Goal: Task Accomplishment & Management: Complete application form

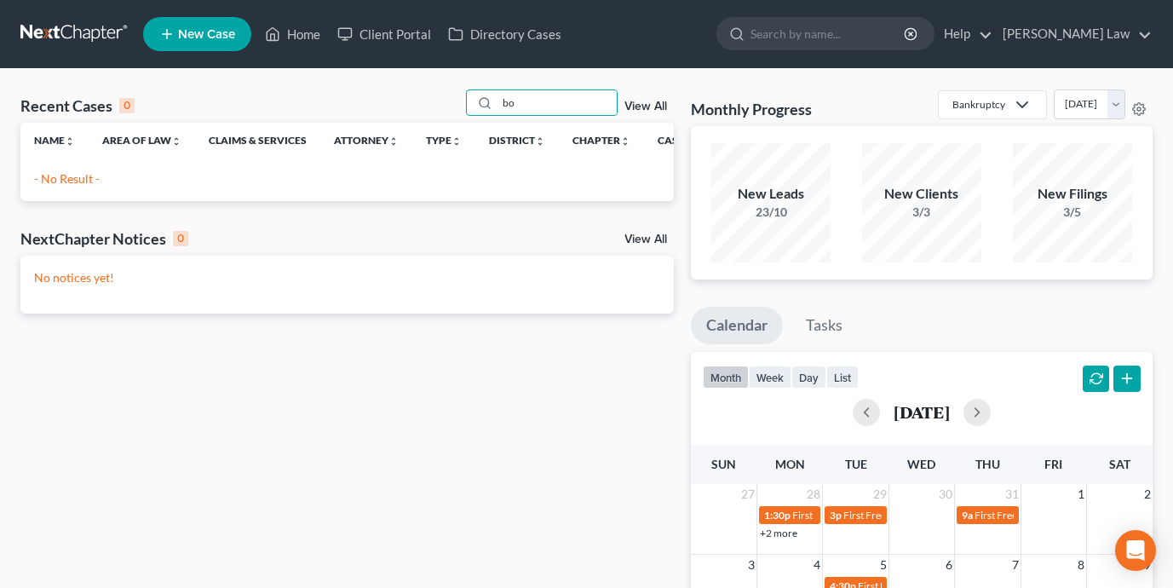
type input "b"
type input "f"
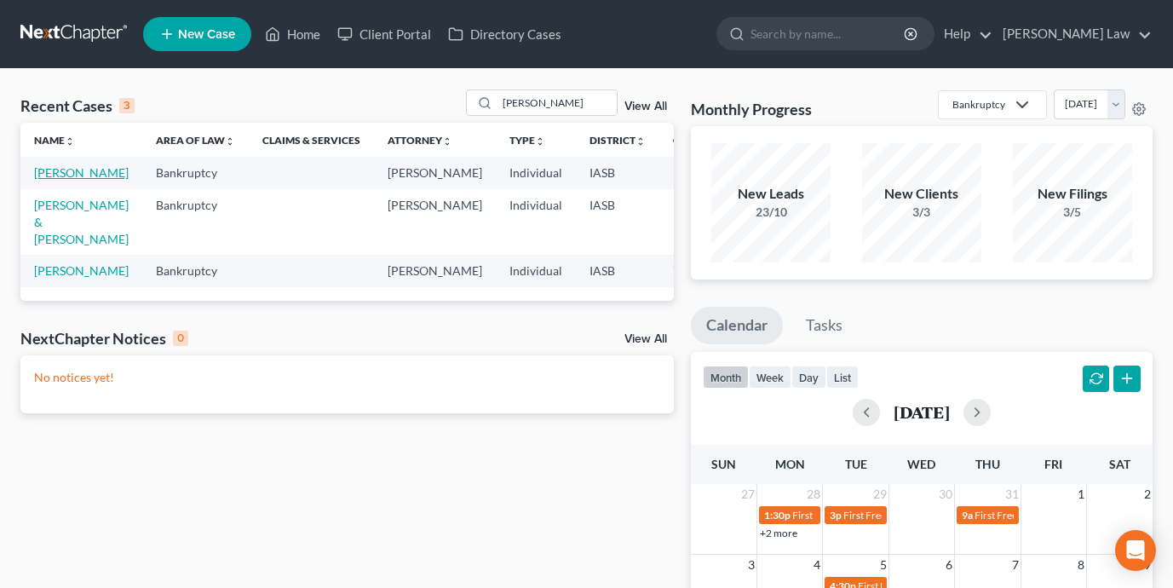
click at [47, 174] on link "[PERSON_NAME]" at bounding box center [81, 172] width 95 height 14
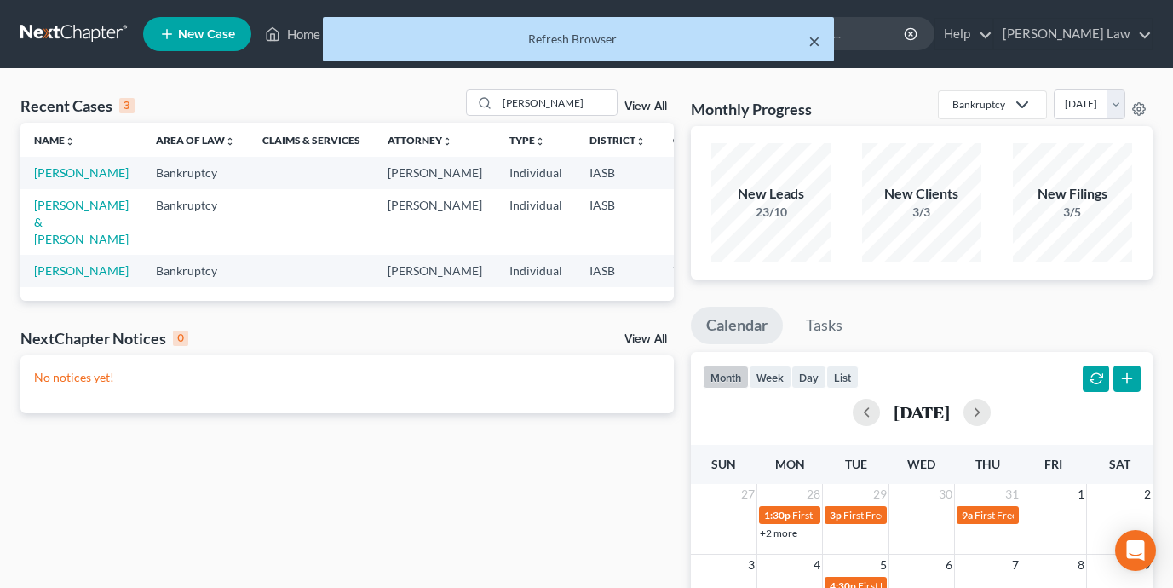
click at [816, 40] on button "×" at bounding box center [815, 41] width 12 height 20
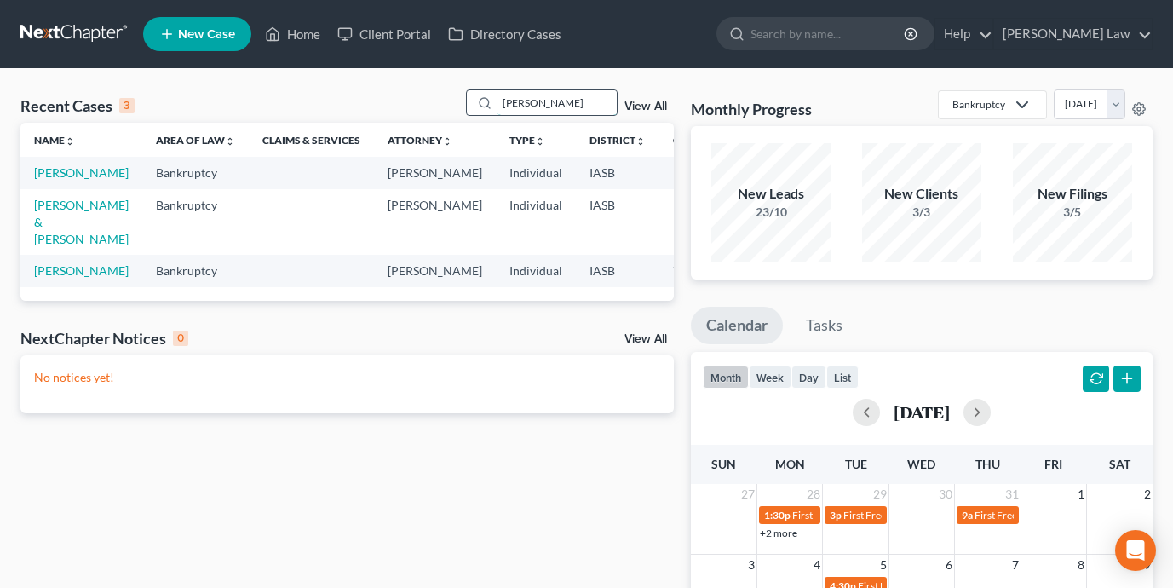
click at [591, 104] on input "[PERSON_NAME]" at bounding box center [557, 102] width 119 height 25
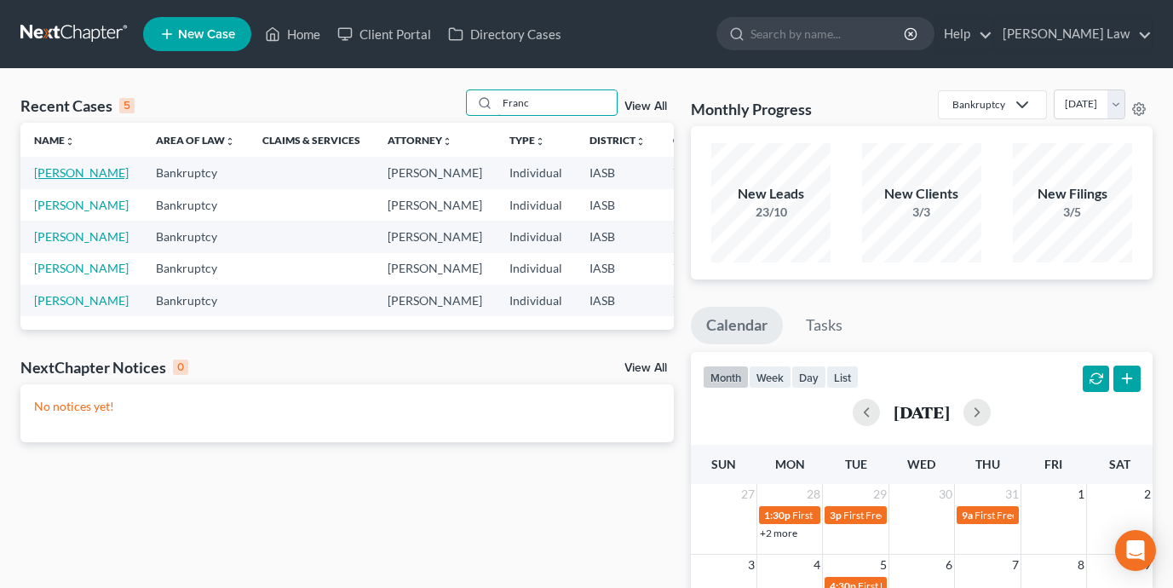
type input "Franc"
click at [43, 180] on link "[PERSON_NAME]" at bounding box center [81, 172] width 95 height 14
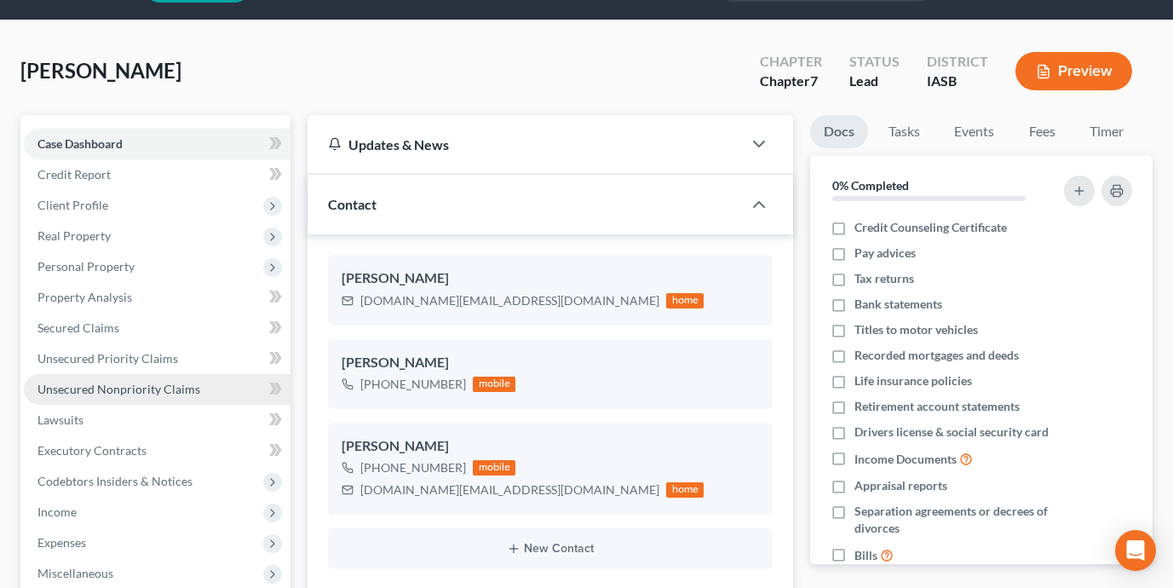
scroll to position [50, 0]
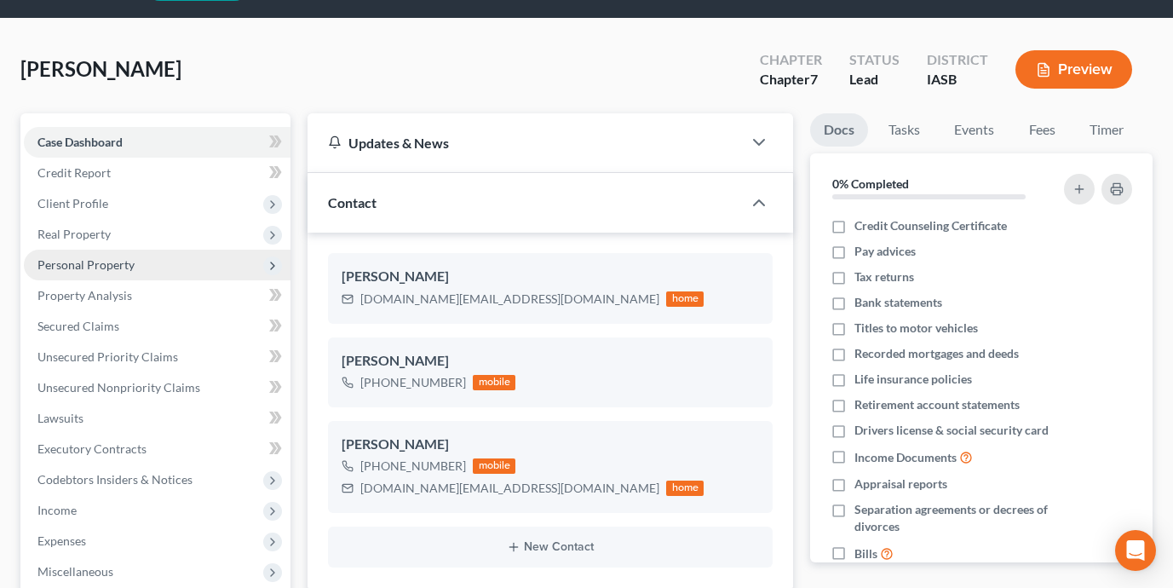
click at [193, 268] on span "Personal Property" at bounding box center [157, 265] width 267 height 31
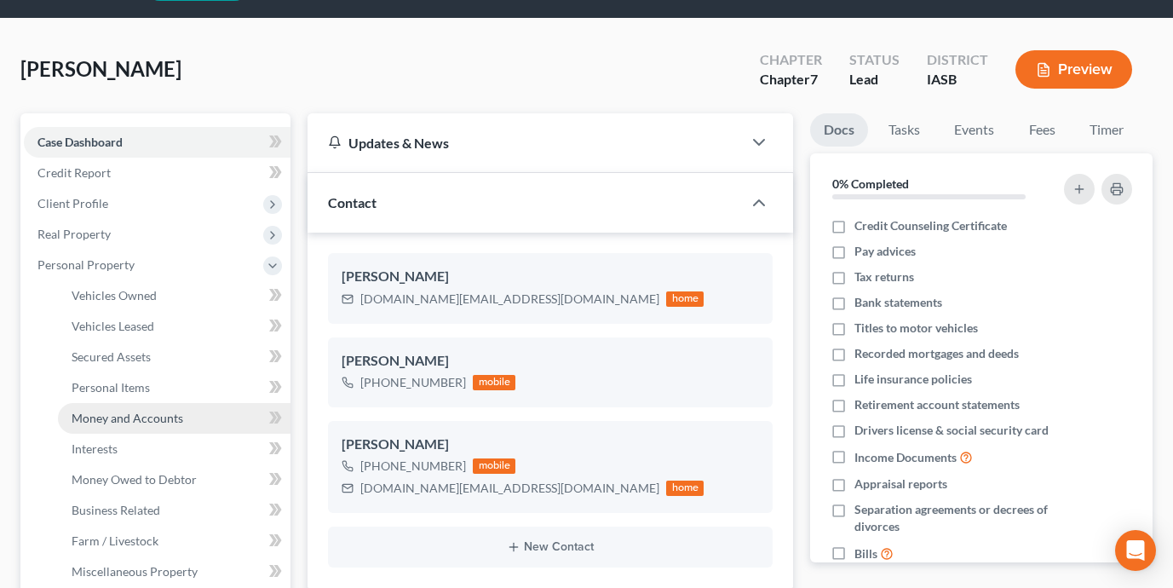
click at [224, 421] on link "Money and Accounts" at bounding box center [174, 418] width 233 height 31
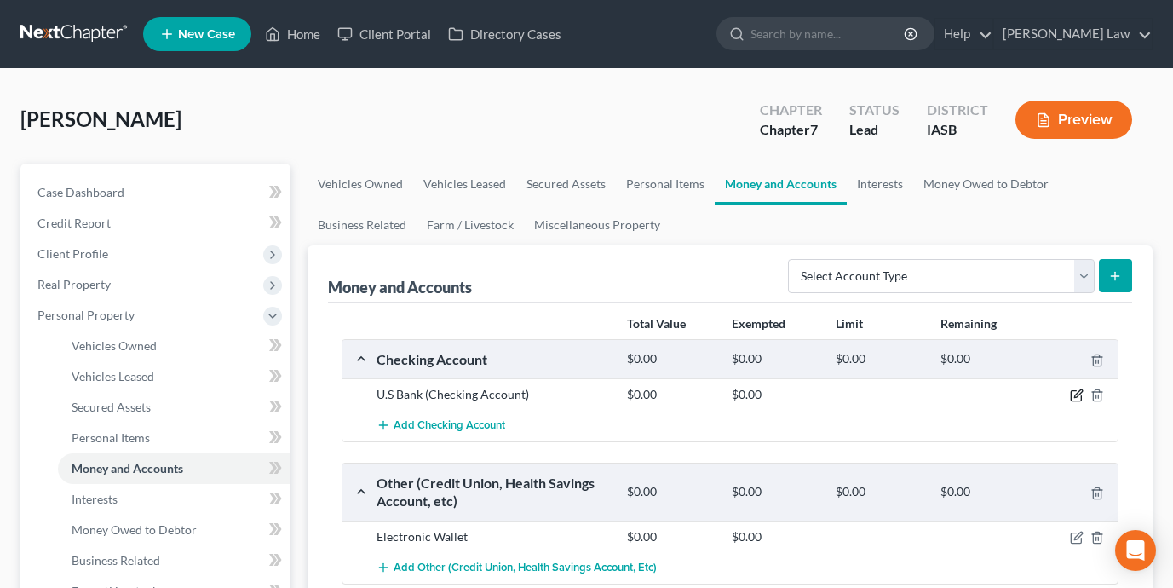
click at [1077, 400] on icon "button" at bounding box center [1077, 396] width 14 height 14
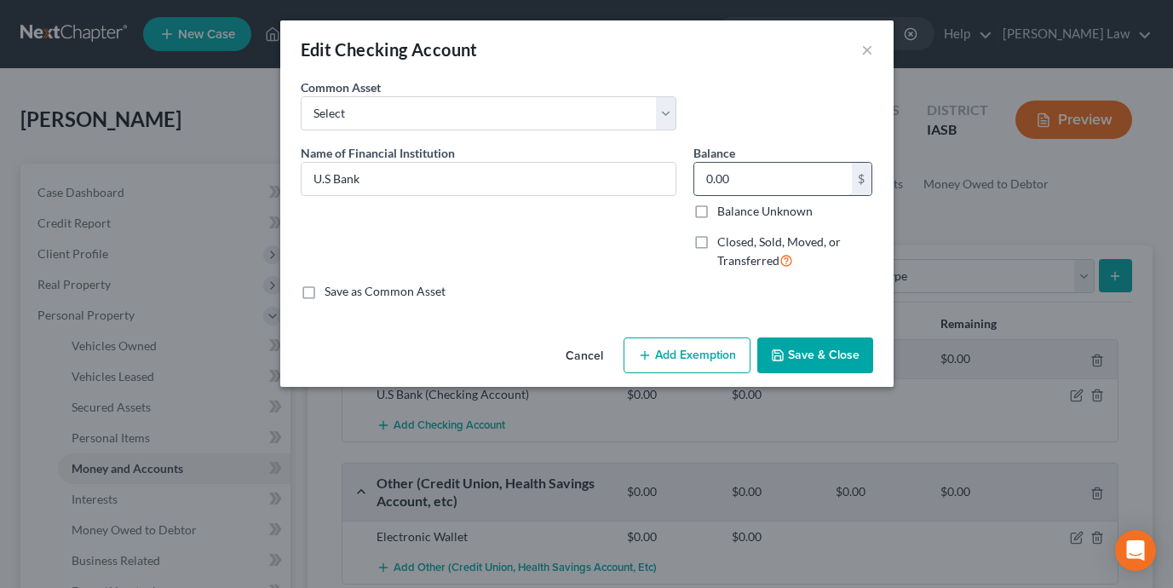
click at [807, 170] on input "0.00" at bounding box center [774, 179] width 158 height 32
drag, startPoint x: 804, startPoint y: 174, endPoint x: 656, endPoint y: 171, distance: 148.3
click at [656, 171] on div "Name of Financial Institution * U.S Bank Balance 4.73 $ Balance Unknown Balance…" at bounding box center [587, 214] width 590 height 140
type input "4.73"
click at [692, 354] on button "Add Exemption" at bounding box center [687, 355] width 127 height 36
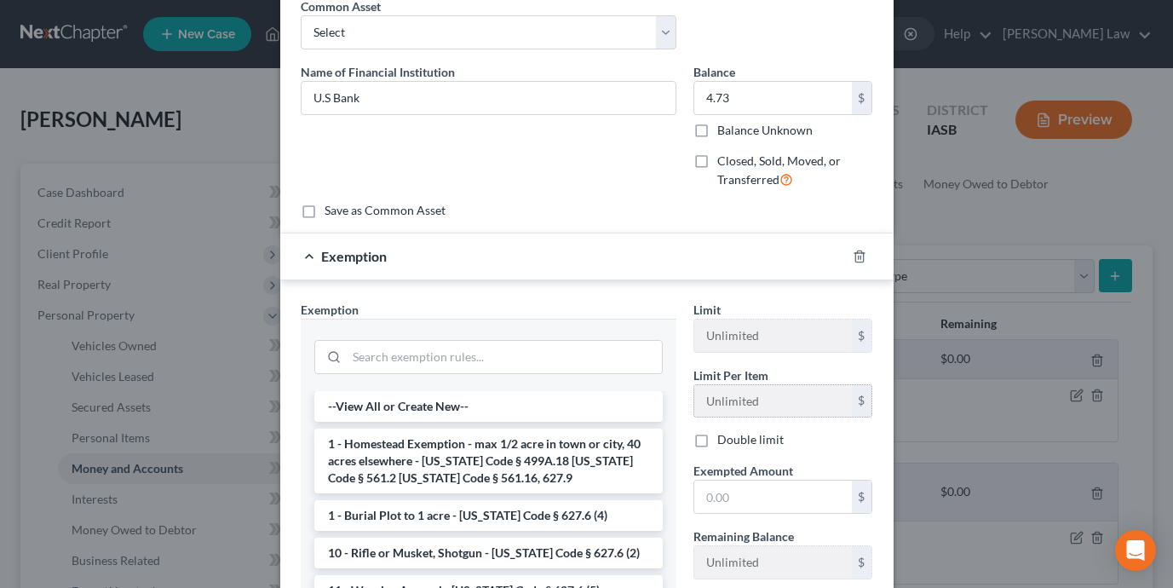
scroll to position [127, 0]
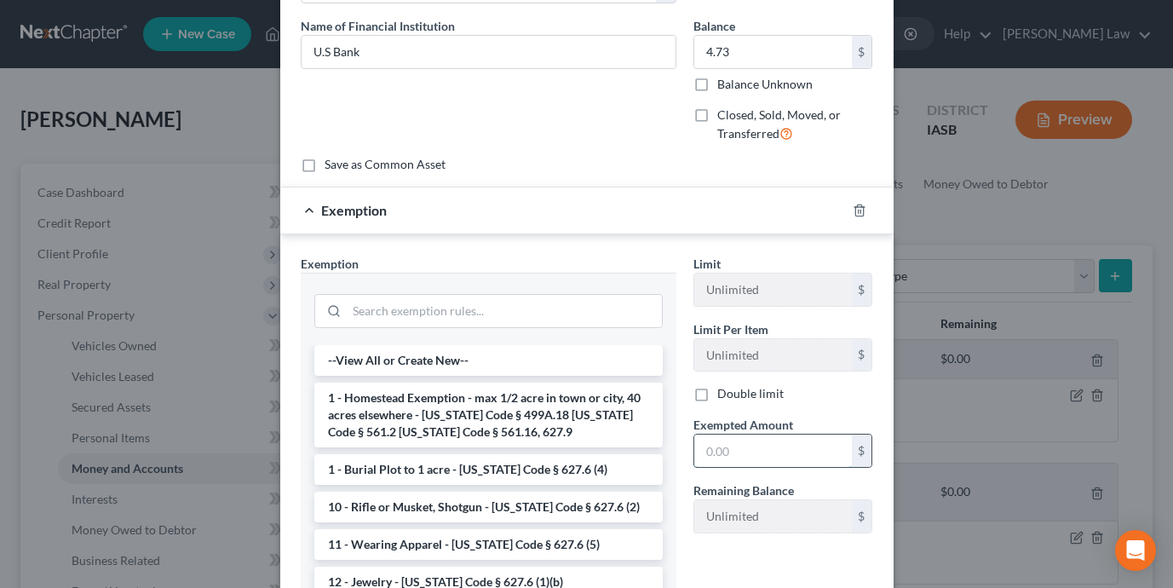
click at [765, 447] on input "text" at bounding box center [774, 451] width 158 height 32
paste input "4.73"
type input "4.73"
click at [474, 320] on input "search" at bounding box center [504, 311] width 315 height 32
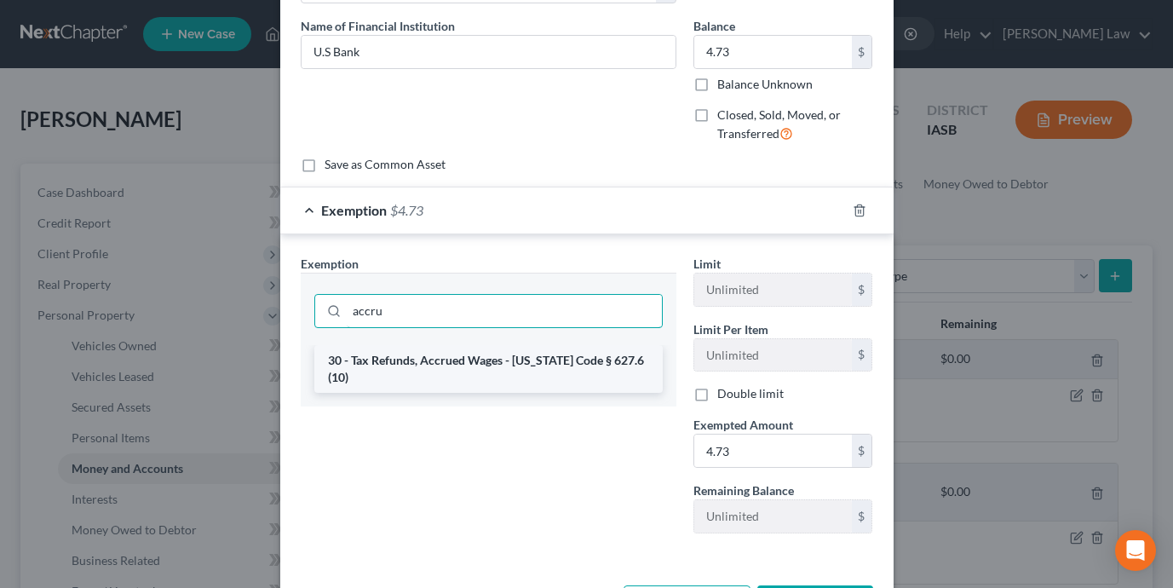
type input "accru"
click at [447, 357] on li "30 - Tax Refunds, Accrued Wages - [US_STATE] Code § 627.6 (10)" at bounding box center [488, 369] width 349 height 48
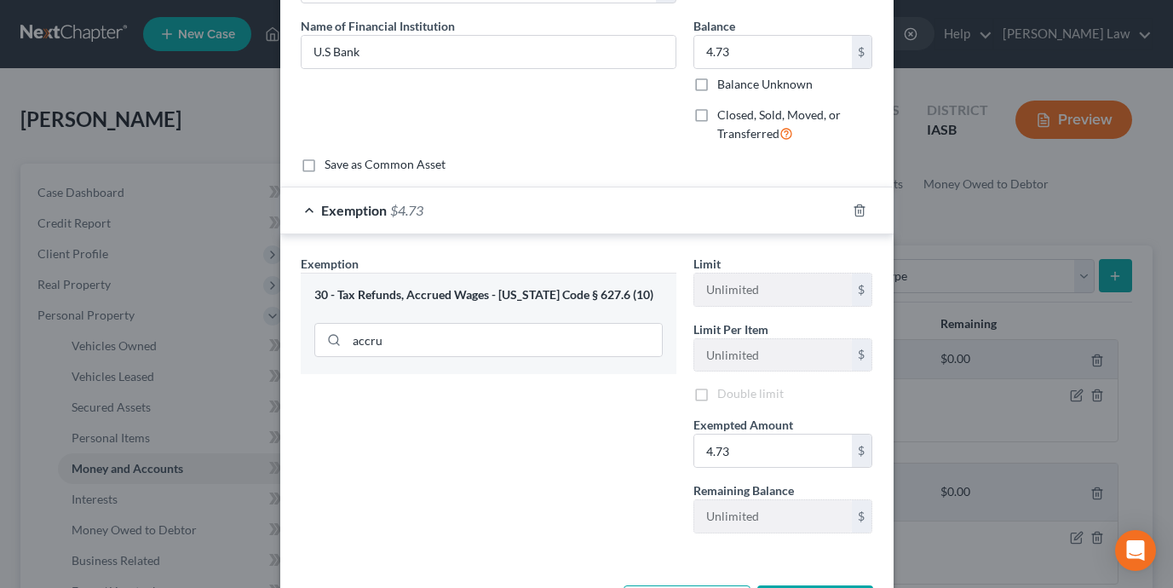
scroll to position [196, 0]
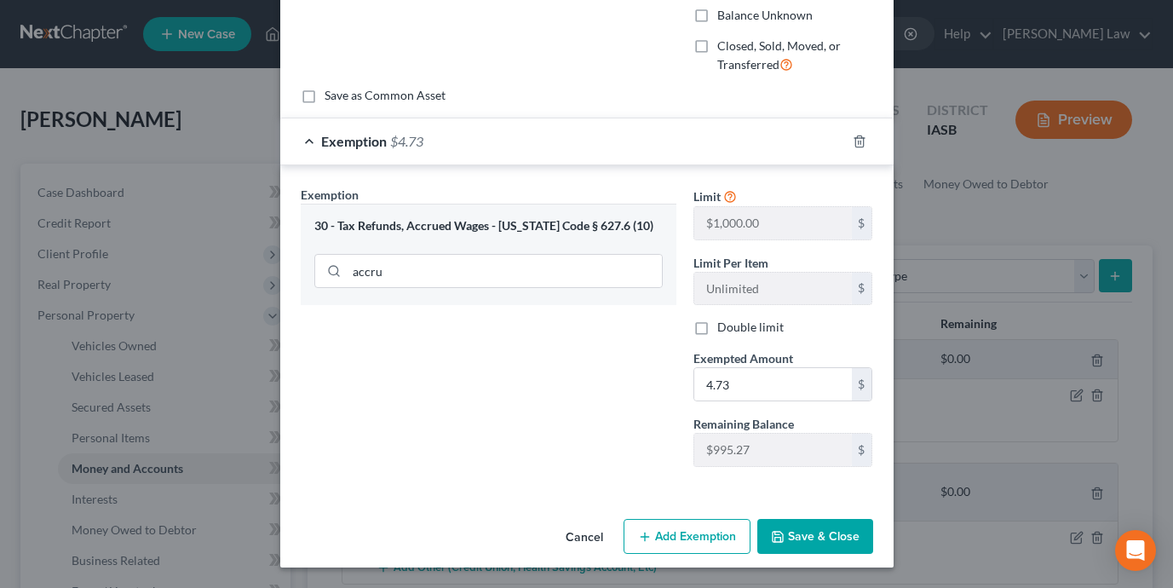
click at [831, 543] on button "Save & Close" at bounding box center [816, 537] width 116 height 36
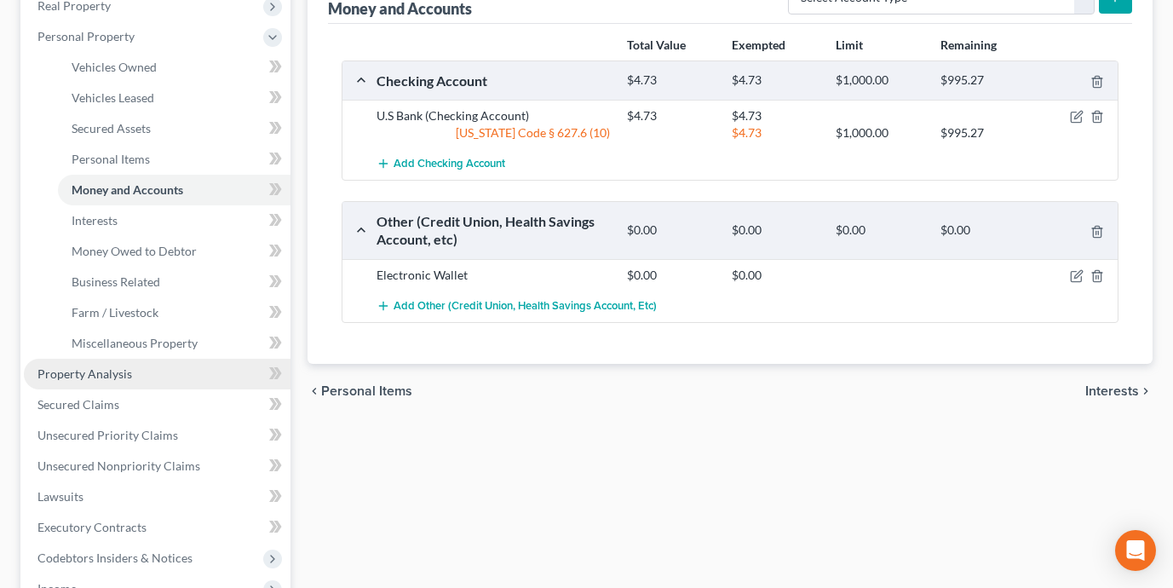
click at [153, 371] on link "Property Analysis" at bounding box center [157, 374] width 267 height 31
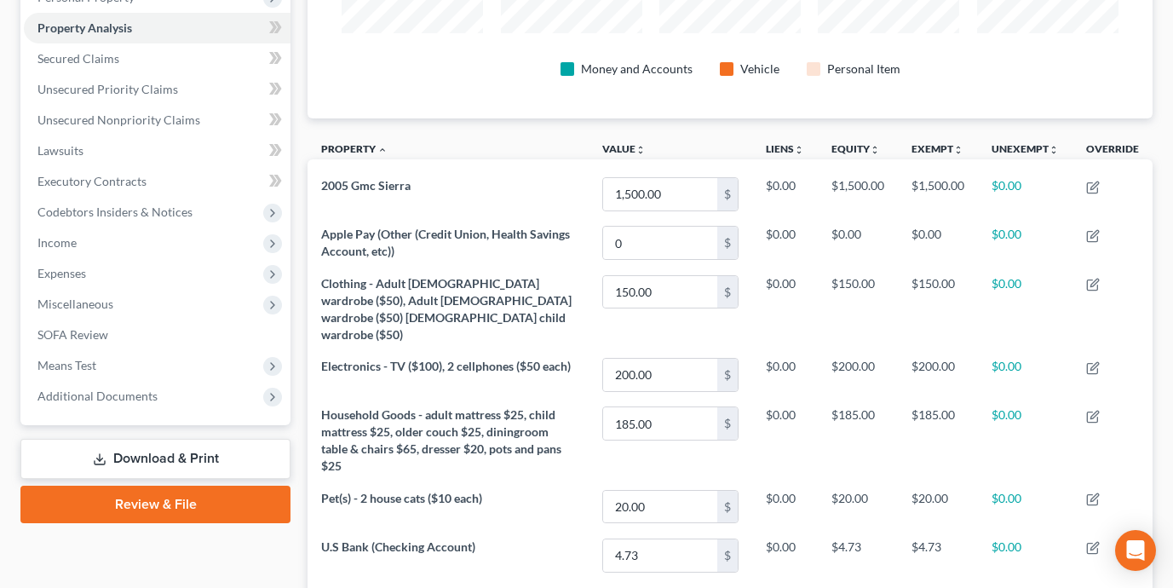
scroll to position [323, 0]
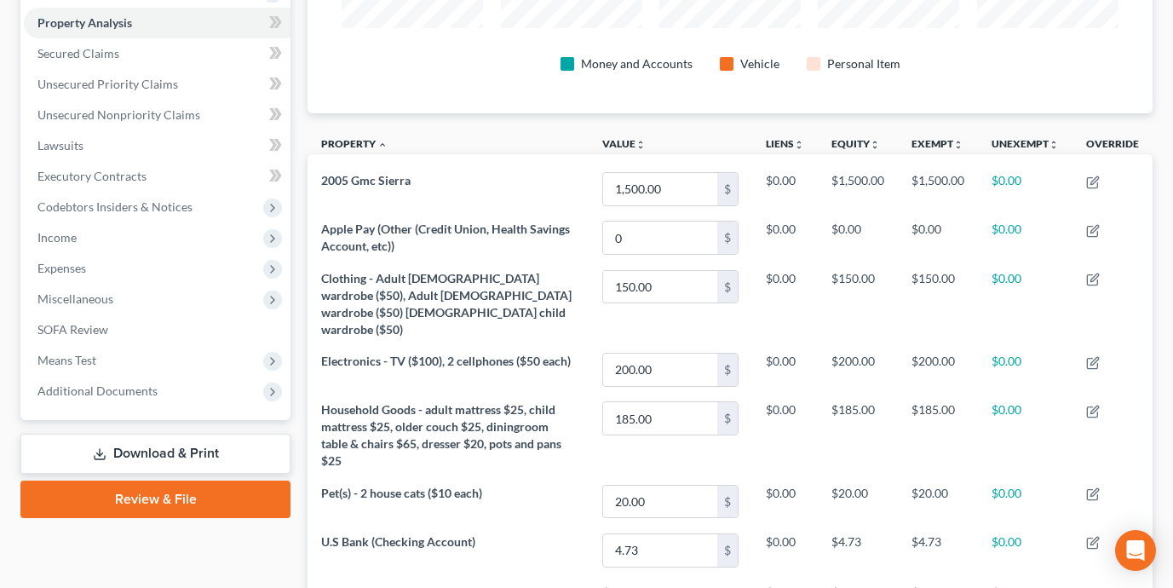
click at [132, 502] on link "Review & File" at bounding box center [155, 499] width 270 height 37
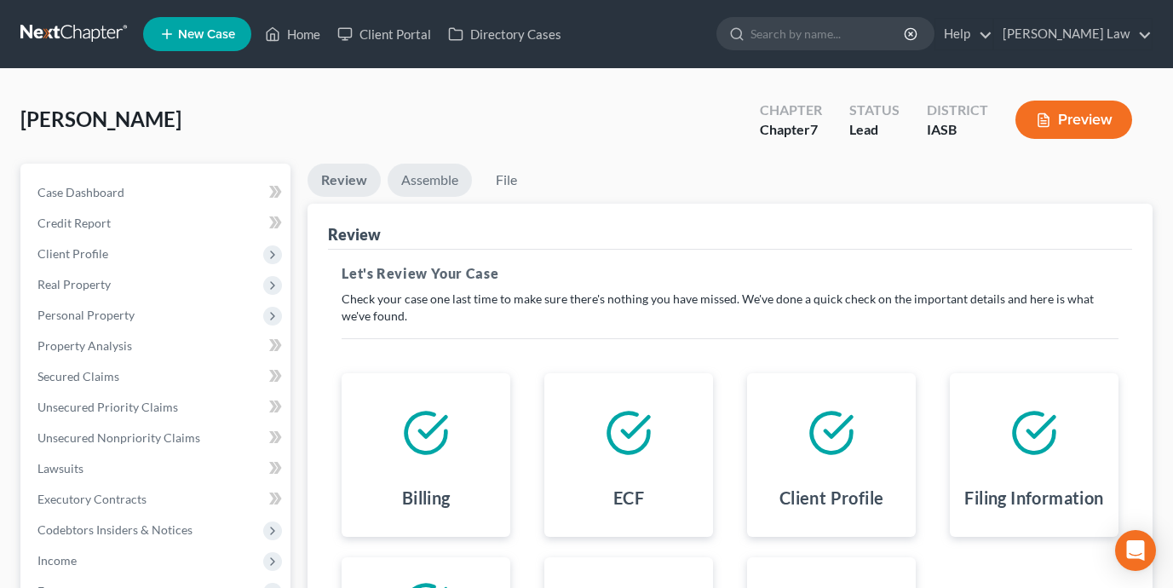
click at [436, 188] on link "Assemble" at bounding box center [430, 180] width 84 height 33
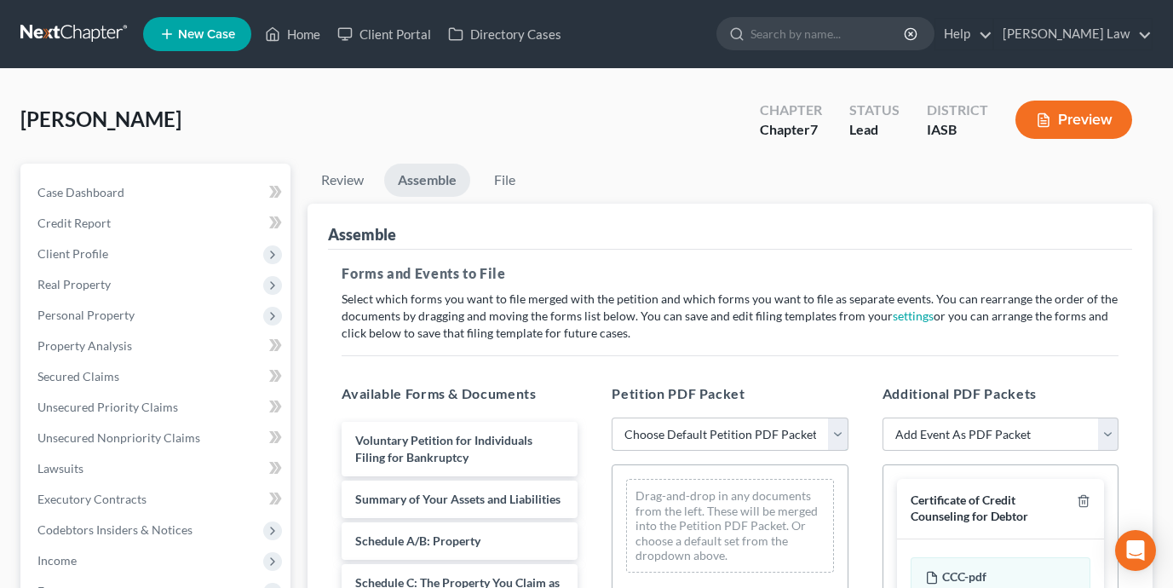
click at [695, 430] on select "Choose Default Petition PDF Packet Emergency Filing (Voluntary Petition and Cre…" at bounding box center [730, 435] width 236 height 34
select select "1"
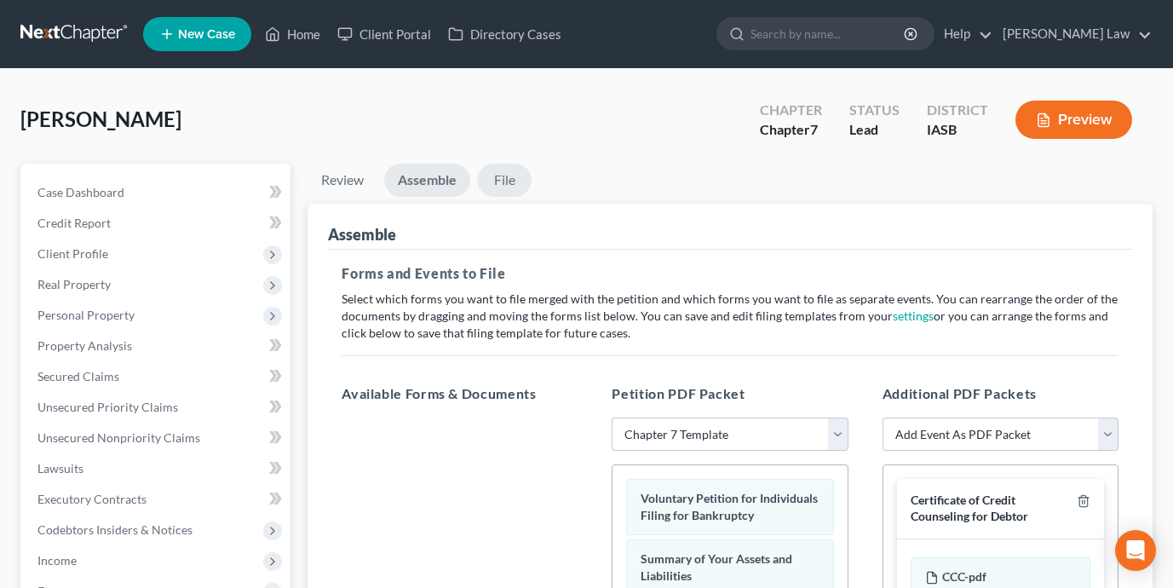
click at [510, 175] on link "File" at bounding box center [504, 180] width 55 height 33
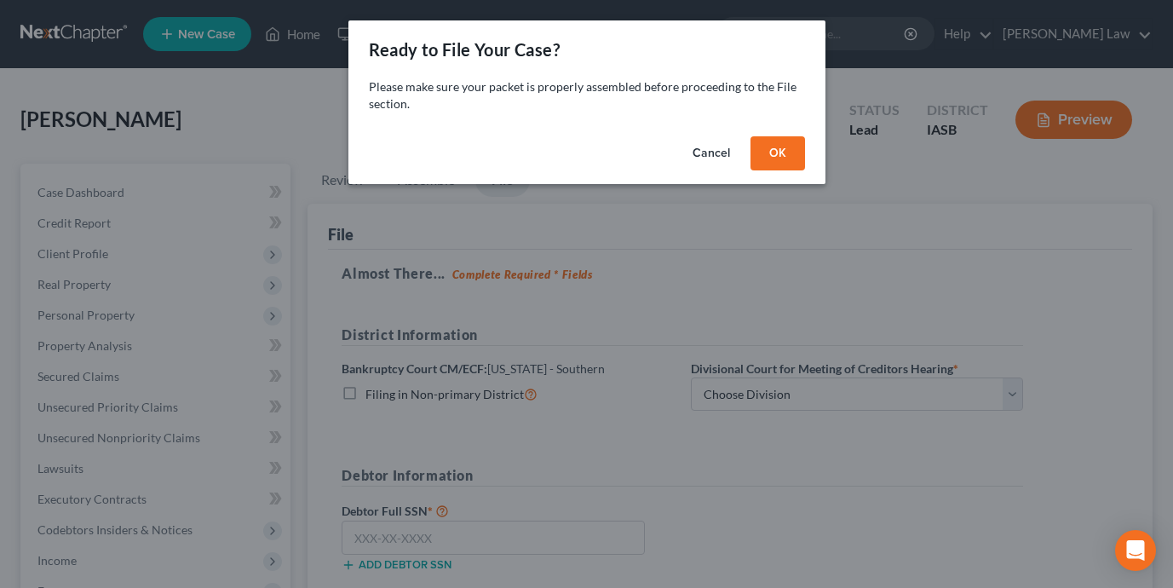
click at [792, 146] on button "OK" at bounding box center [778, 153] width 55 height 34
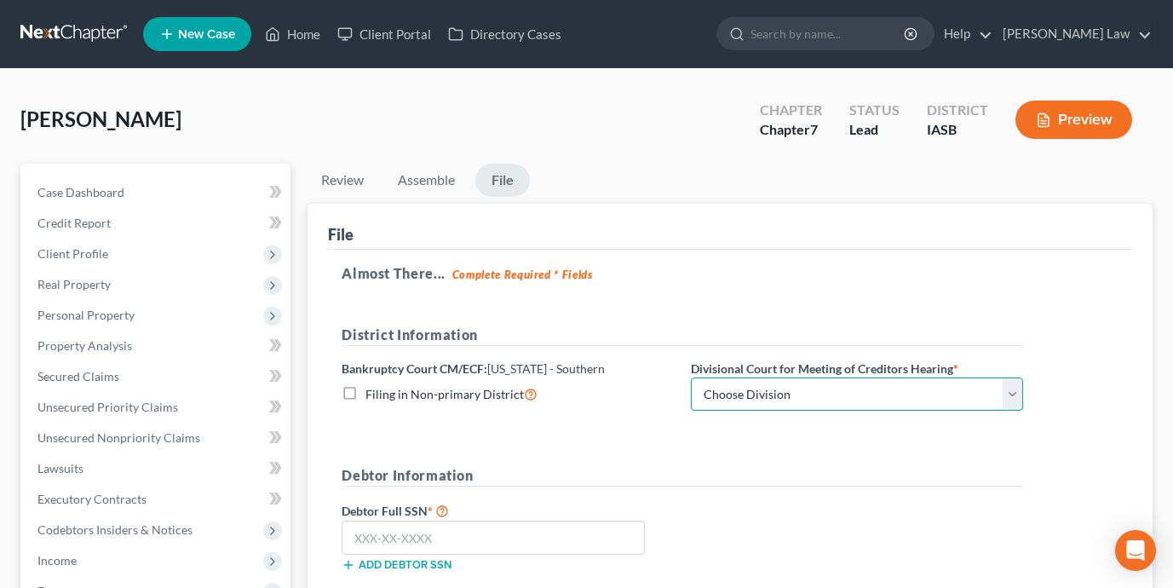
click at [834, 387] on select "Choose Division Central Eastern Western" at bounding box center [857, 395] width 332 height 34
select select "0"
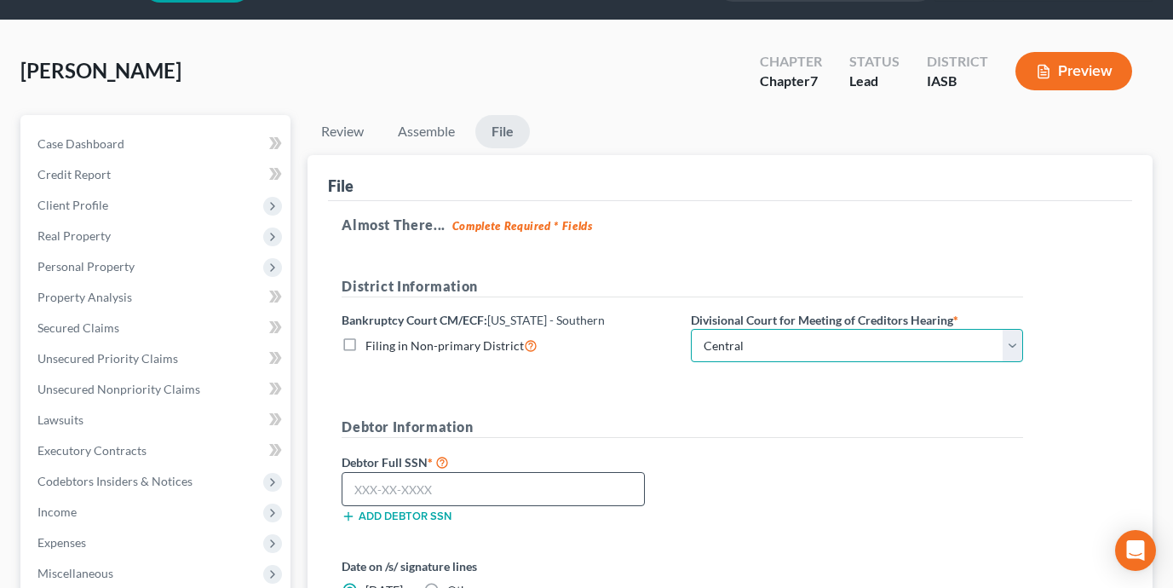
scroll to position [51, 0]
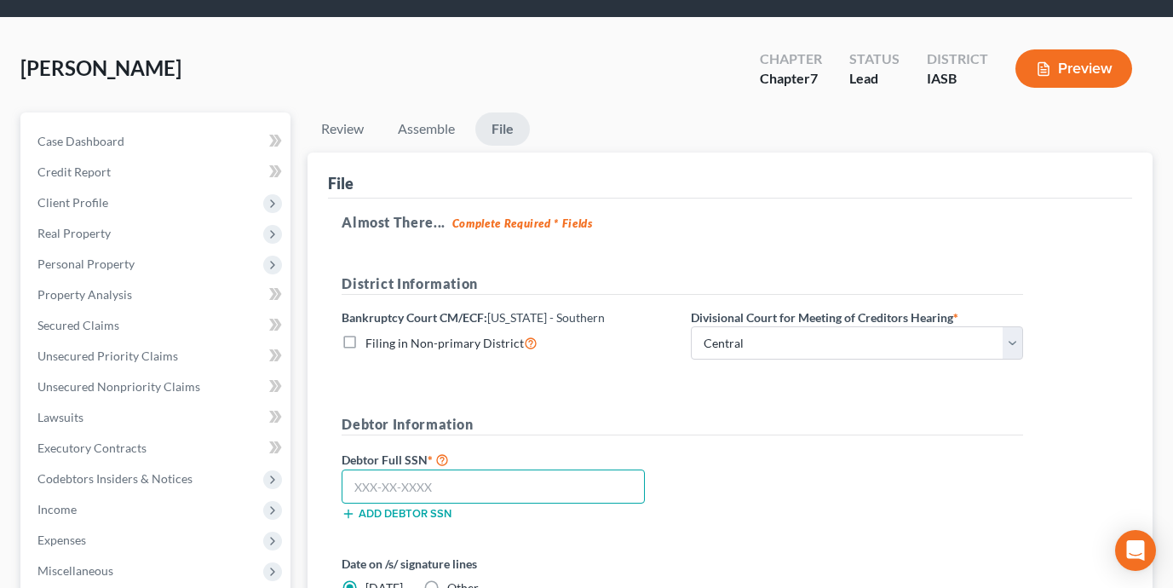
click at [510, 492] on input "text" at bounding box center [493, 487] width 303 height 34
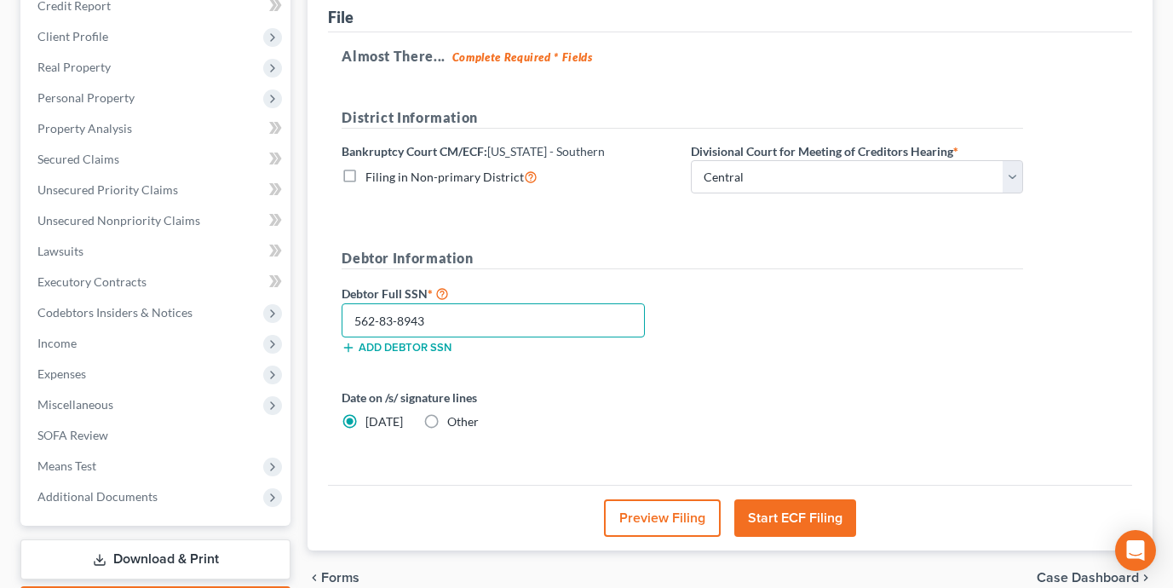
scroll to position [234, 0]
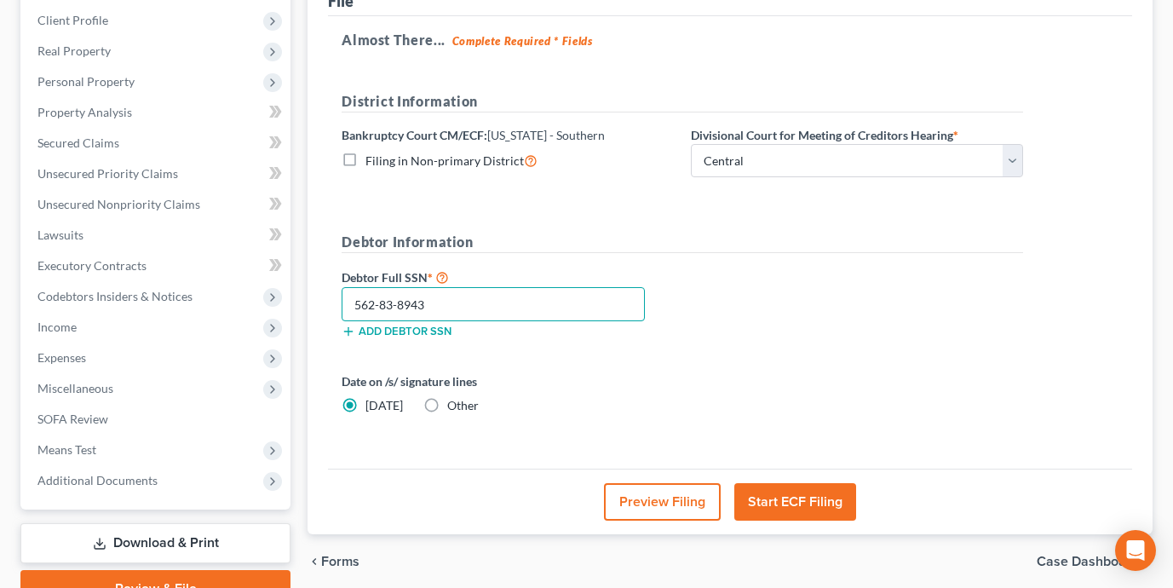
type input "562-83-8943"
click at [827, 490] on button "Start ECF Filing" at bounding box center [796, 501] width 122 height 37
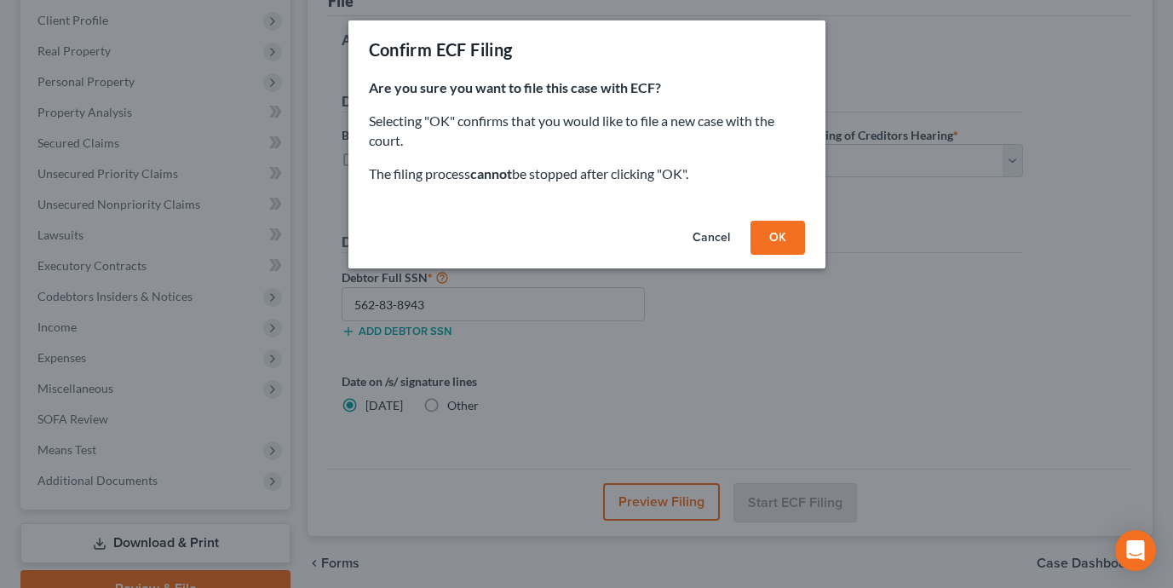
click at [787, 241] on button "OK" at bounding box center [778, 238] width 55 height 34
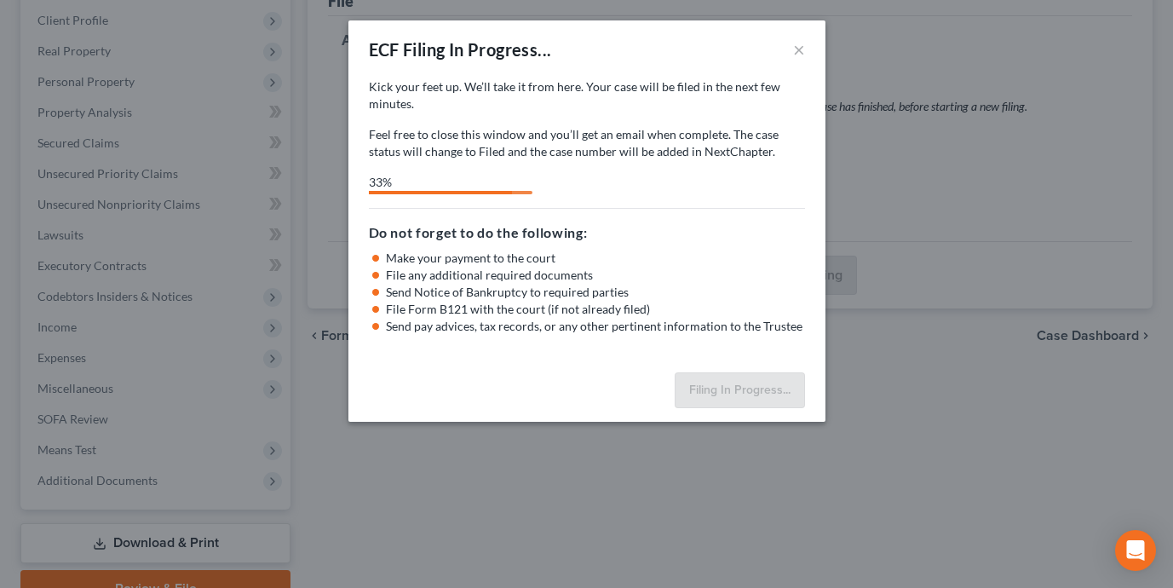
select select "0"
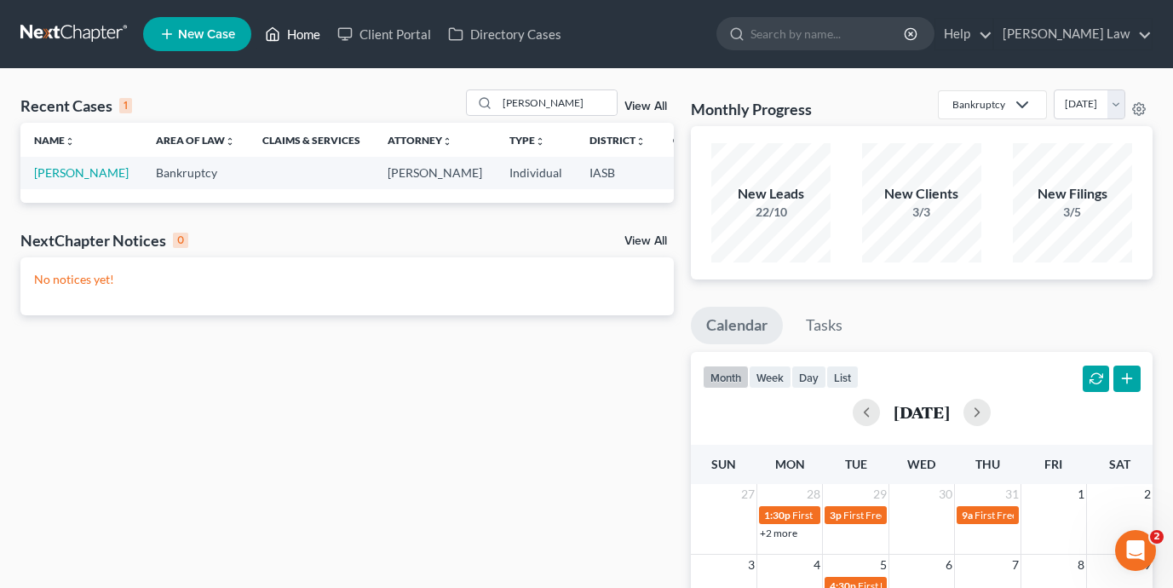
click at [290, 41] on link "Home" at bounding box center [293, 34] width 72 height 31
click at [315, 33] on link "Home" at bounding box center [293, 34] width 72 height 31
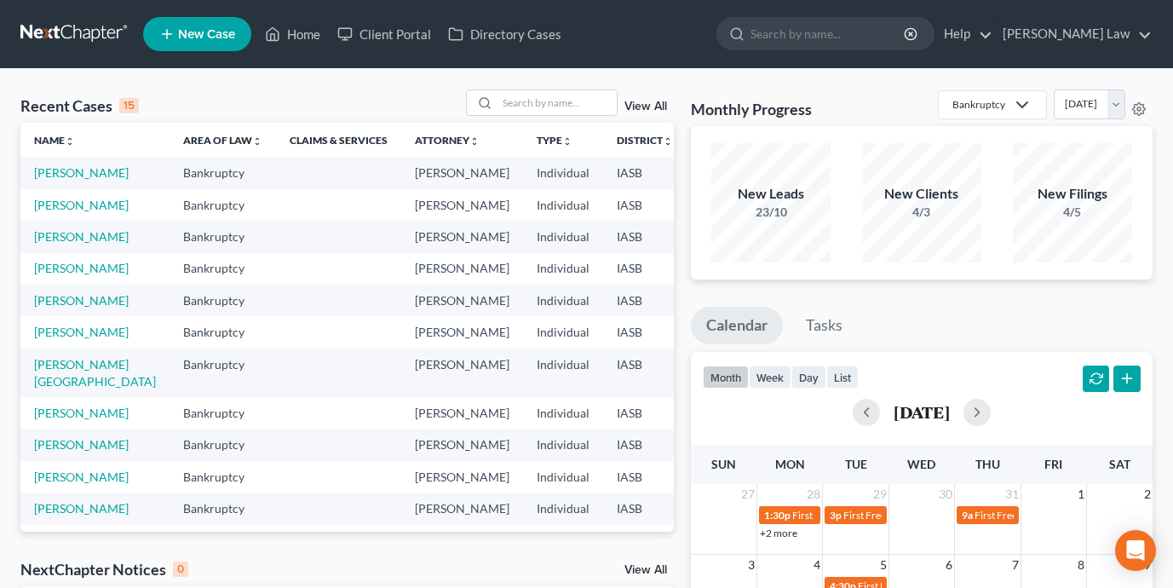
click at [207, 44] on link "New Case" at bounding box center [197, 34] width 108 height 34
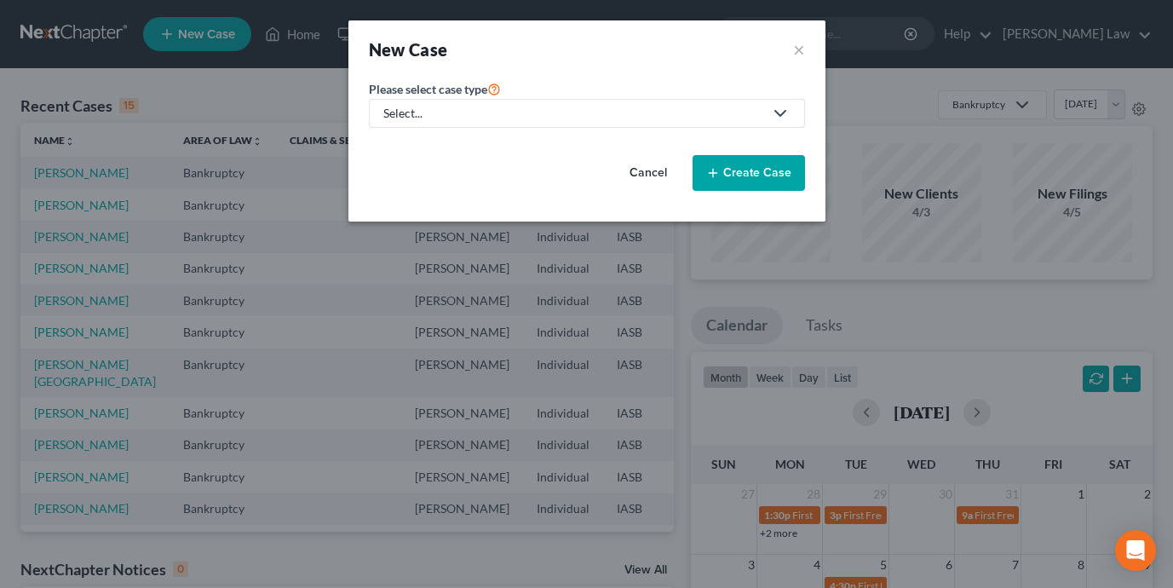
click at [580, 115] on div "Select..." at bounding box center [573, 113] width 380 height 17
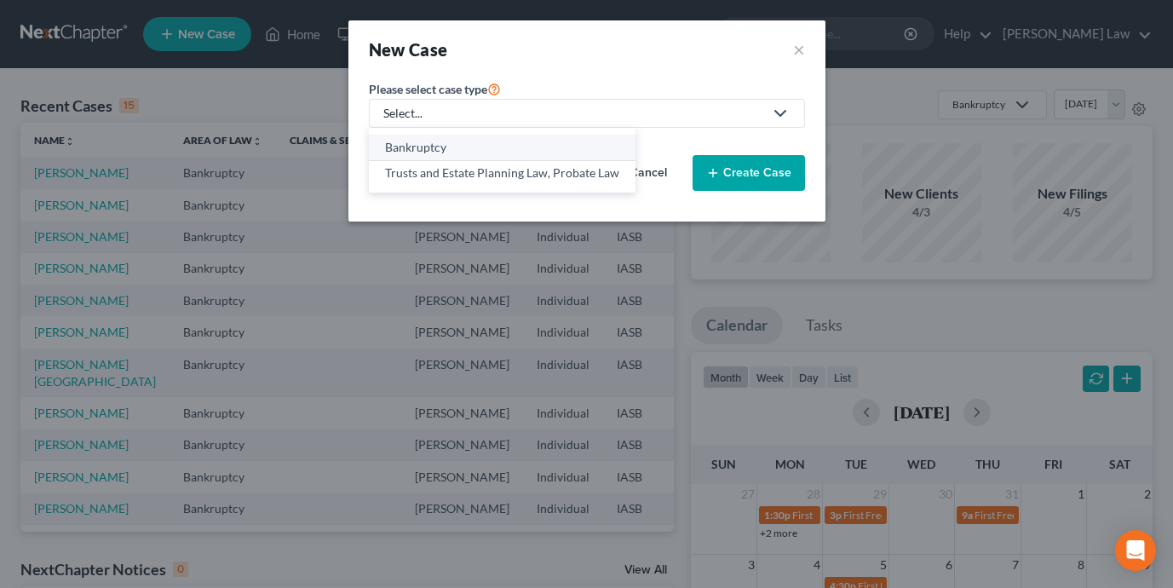
click at [533, 147] on div "Bankruptcy" at bounding box center [502, 147] width 234 height 17
select select "30"
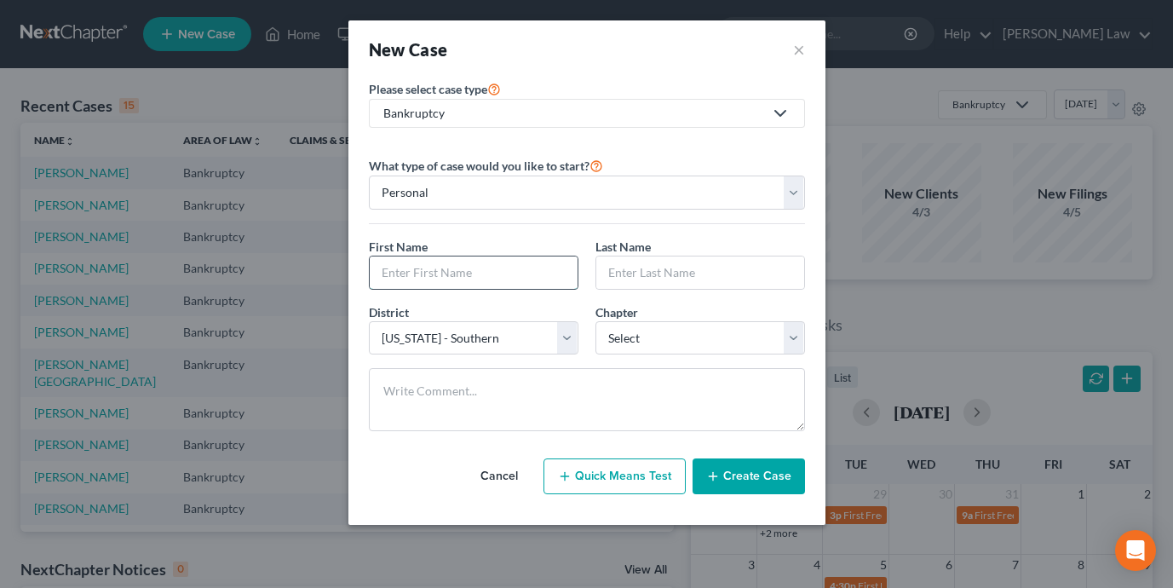
click at [491, 278] on input "text" at bounding box center [474, 273] width 208 height 32
type input "Kathy"
click at [636, 269] on input "text" at bounding box center [701, 273] width 208 height 32
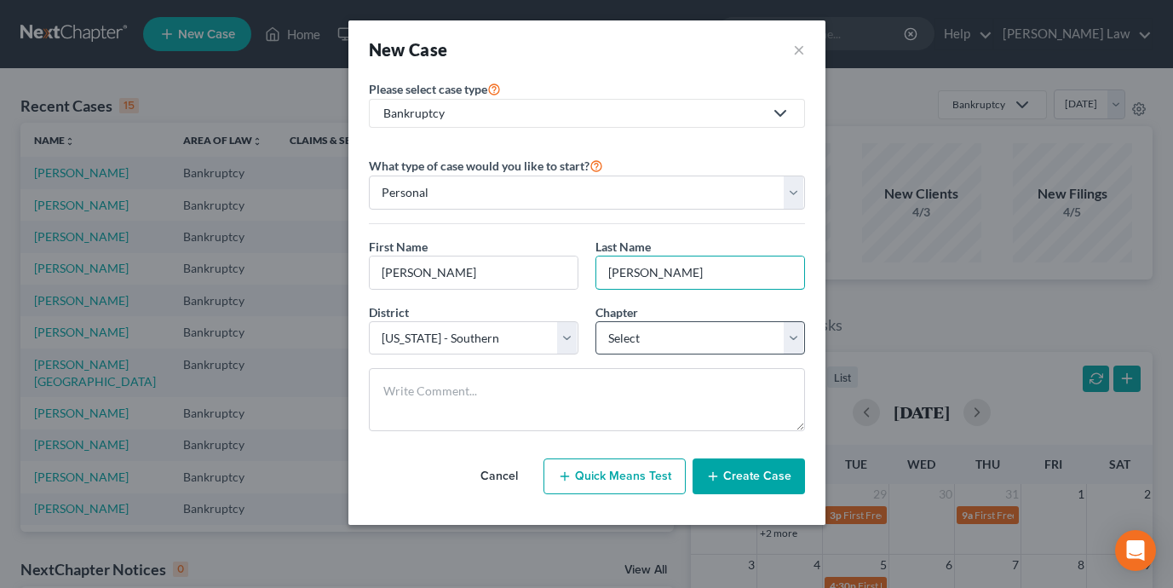
type input "Cooper"
click at [724, 350] on select "Select 7 11 12 13" at bounding box center [701, 338] width 210 height 34
select select "0"
click at [764, 478] on button "Create Case" at bounding box center [749, 476] width 112 height 36
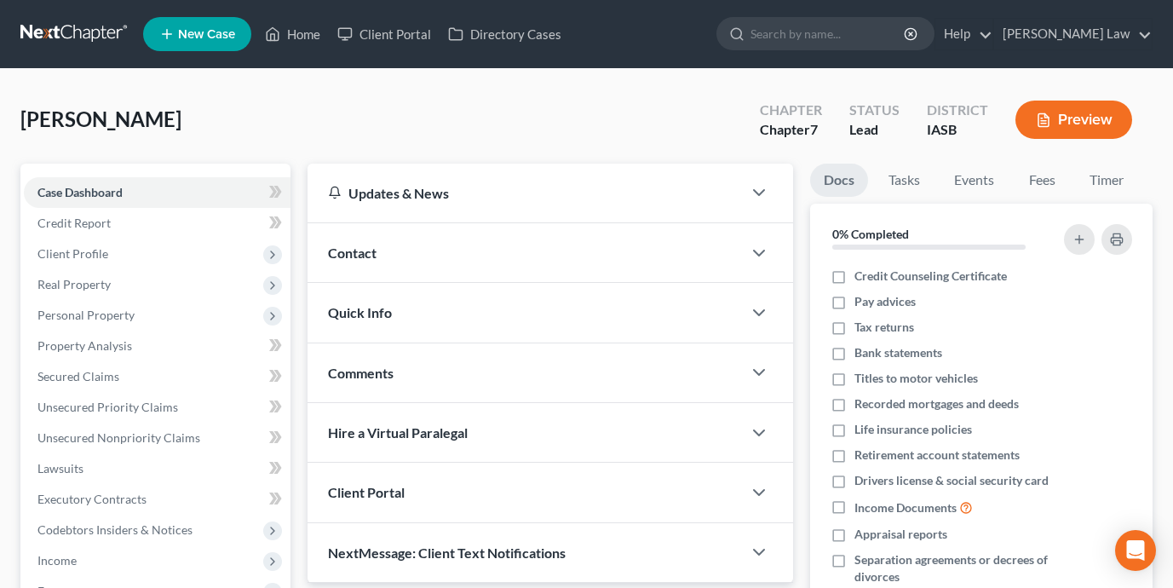
click at [637, 251] on div "Contact" at bounding box center [525, 252] width 435 height 59
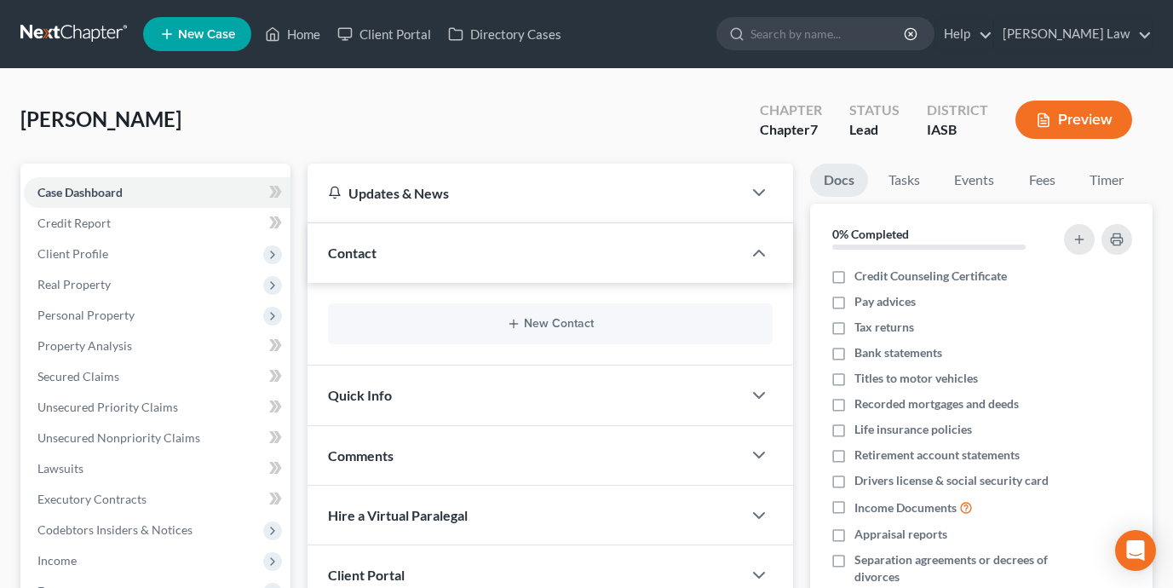
click at [571, 314] on div "New Contact" at bounding box center [550, 323] width 445 height 41
click at [568, 322] on button "New Contact" at bounding box center [551, 324] width 418 height 14
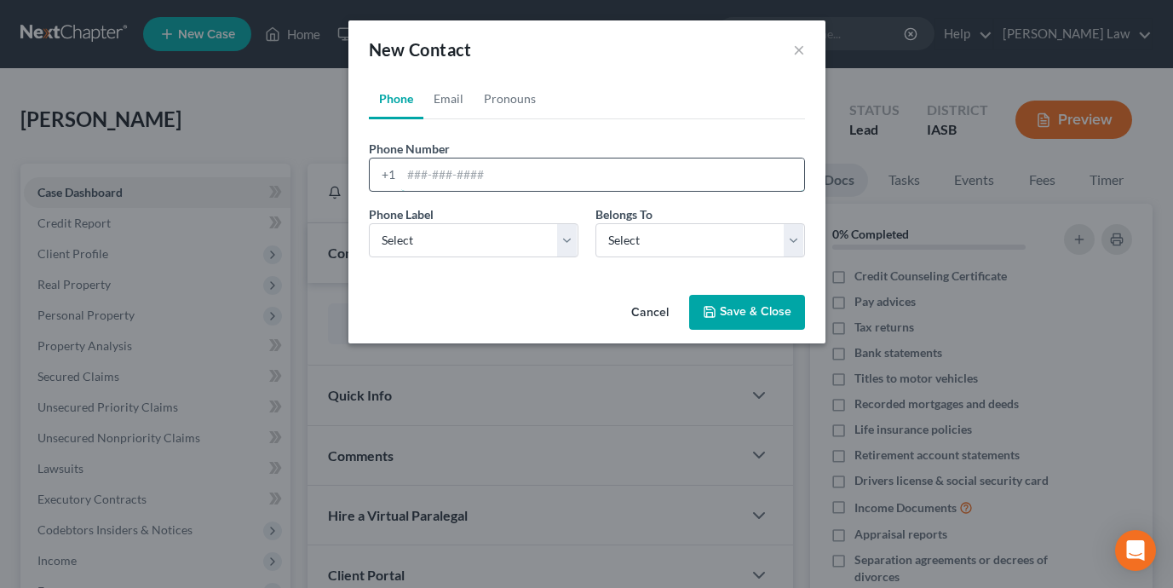
click at [456, 161] on input "tel" at bounding box center [602, 175] width 403 height 32
type input "573-9330488"
click at [453, 225] on select "Select Mobile Home Work Other" at bounding box center [474, 240] width 210 height 34
select select "0"
click at [636, 225] on select "Select Client Other" at bounding box center [701, 240] width 210 height 34
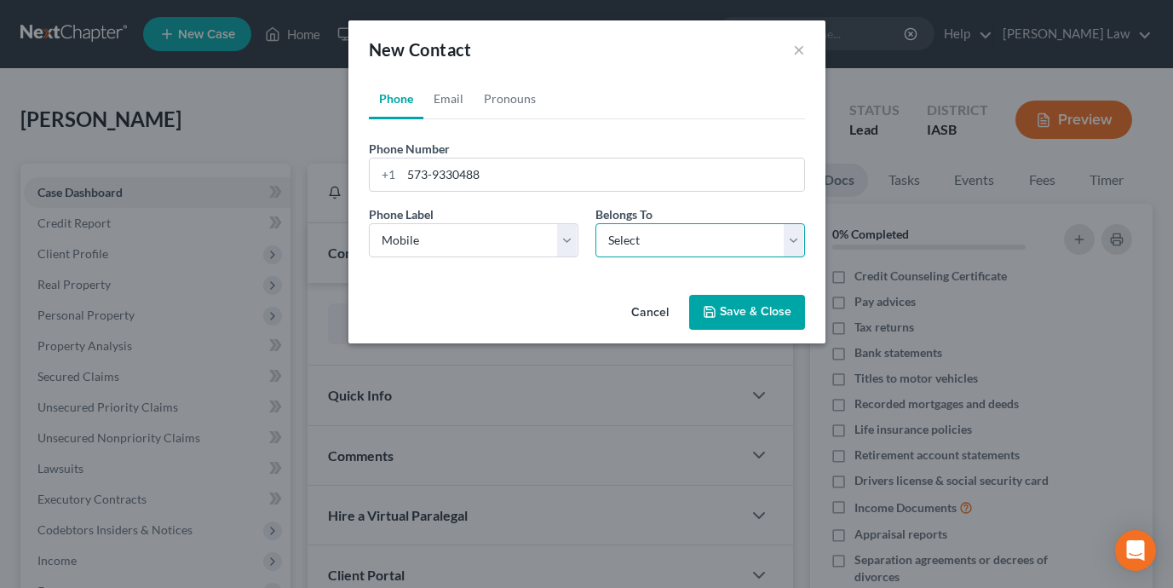
select select "0"
click at [448, 97] on link "Email" at bounding box center [449, 98] width 50 height 41
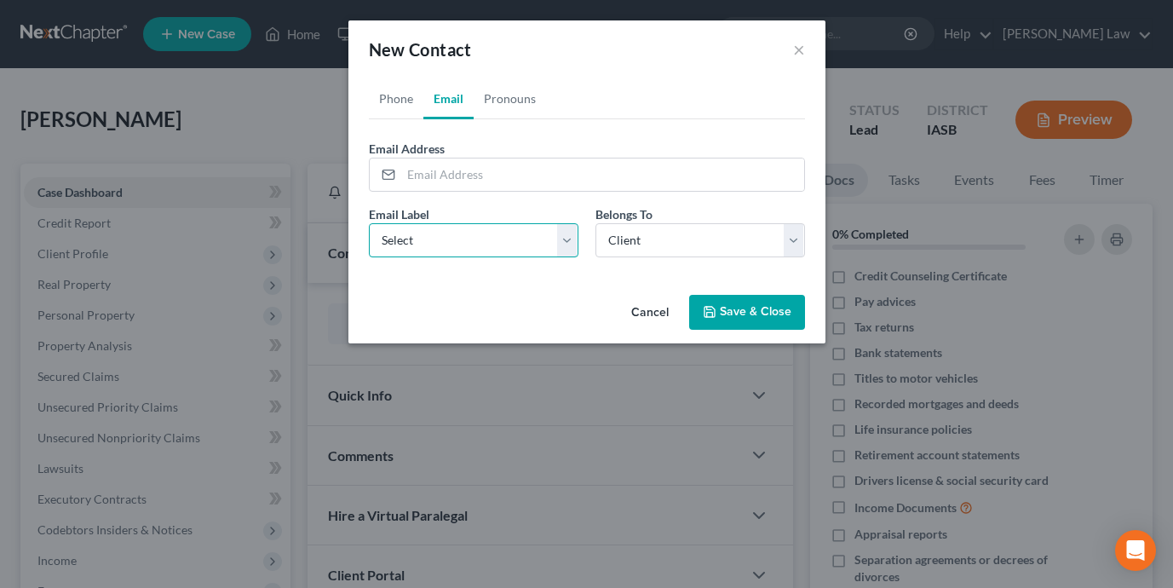
click at [441, 235] on select "Select Home Work Other" at bounding box center [474, 240] width 210 height 34
select select "0"
click at [430, 181] on input "email" at bounding box center [602, 175] width 403 height 32
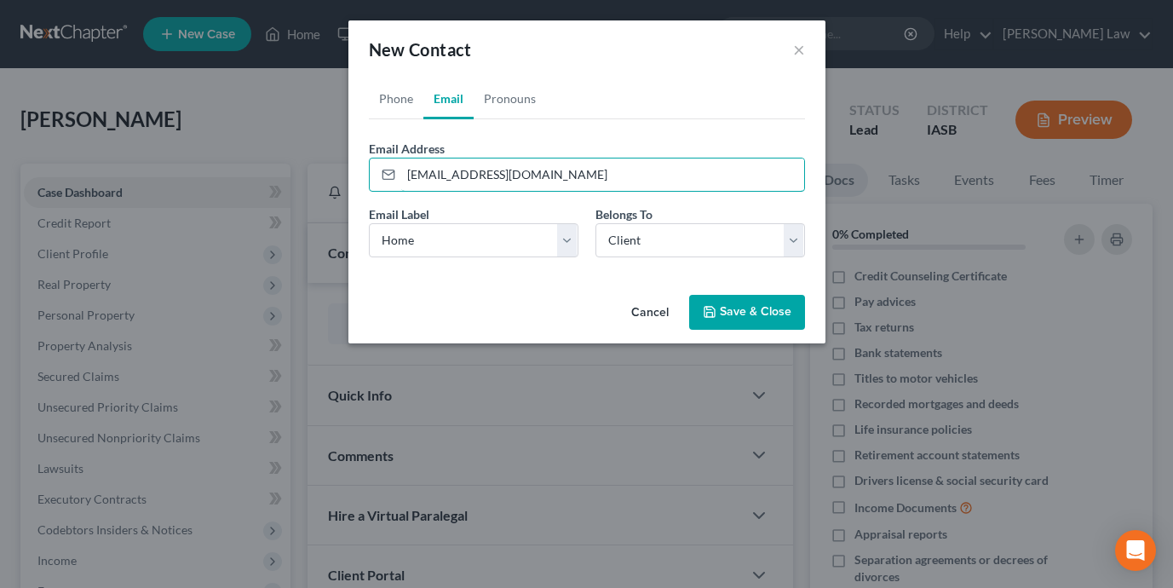
type input "katcoop32@gmail.com"
click at [750, 312] on button "Save & Close" at bounding box center [747, 313] width 116 height 36
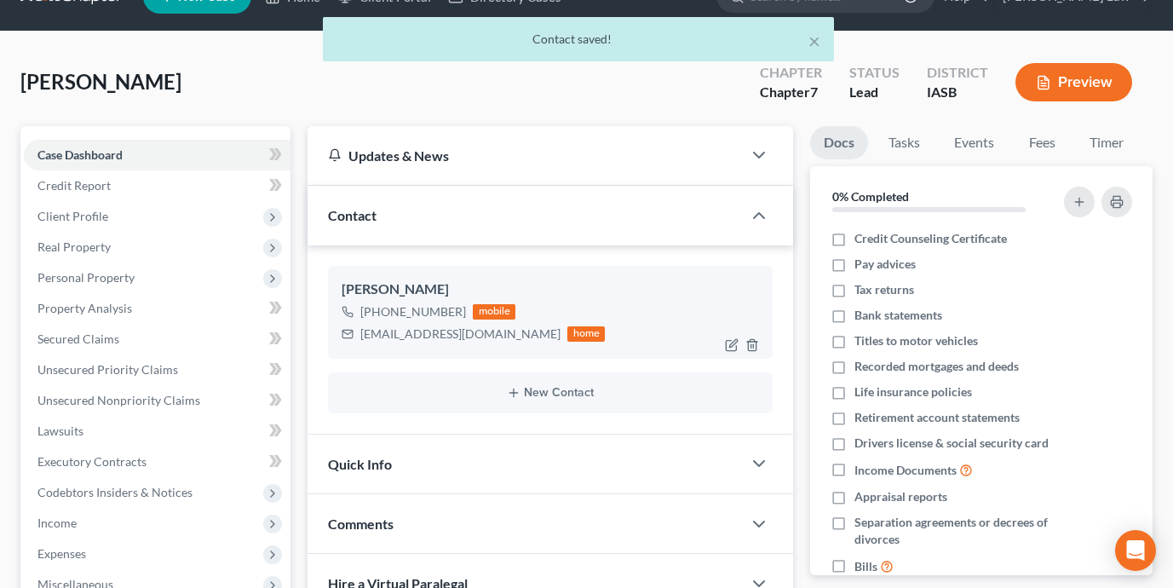
scroll to position [118, 0]
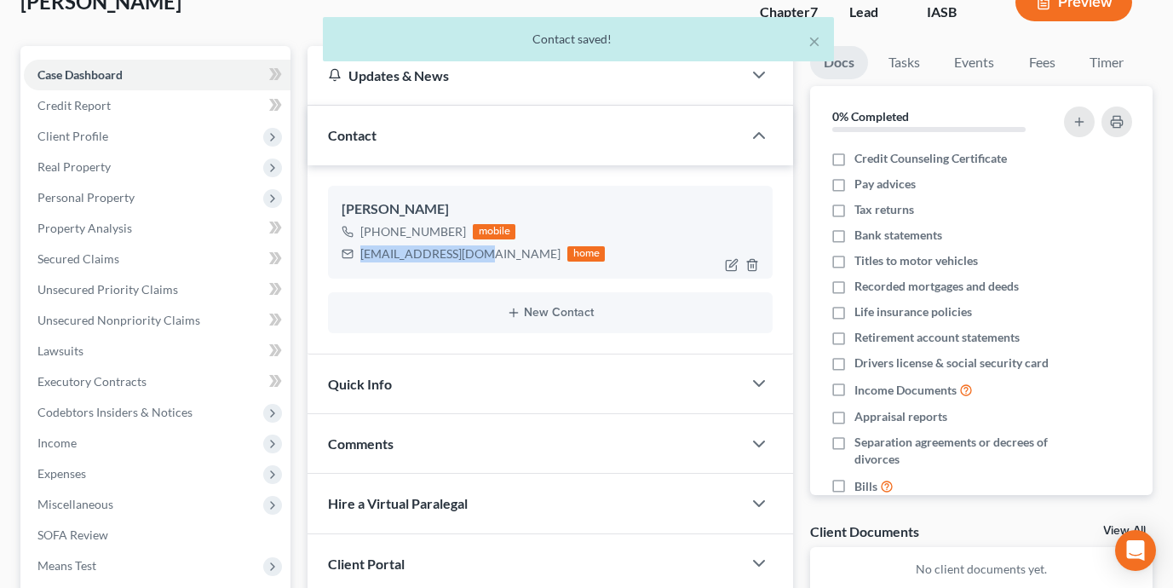
drag, startPoint x: 478, startPoint y: 256, endPoint x: 359, endPoint y: 258, distance: 119.3
click at [359, 258] on div "katcoop32@gmail.com home" at bounding box center [473, 254] width 263 height 22
copy div "katcoop32@gmail.com"
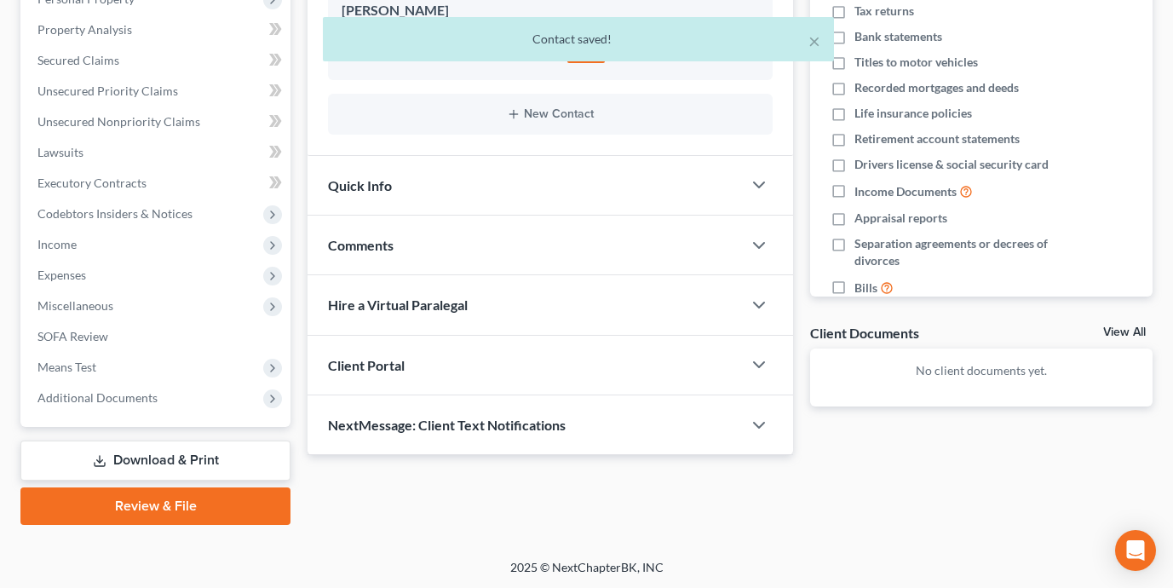
click at [617, 358] on div "Client Portal" at bounding box center [525, 365] width 435 height 59
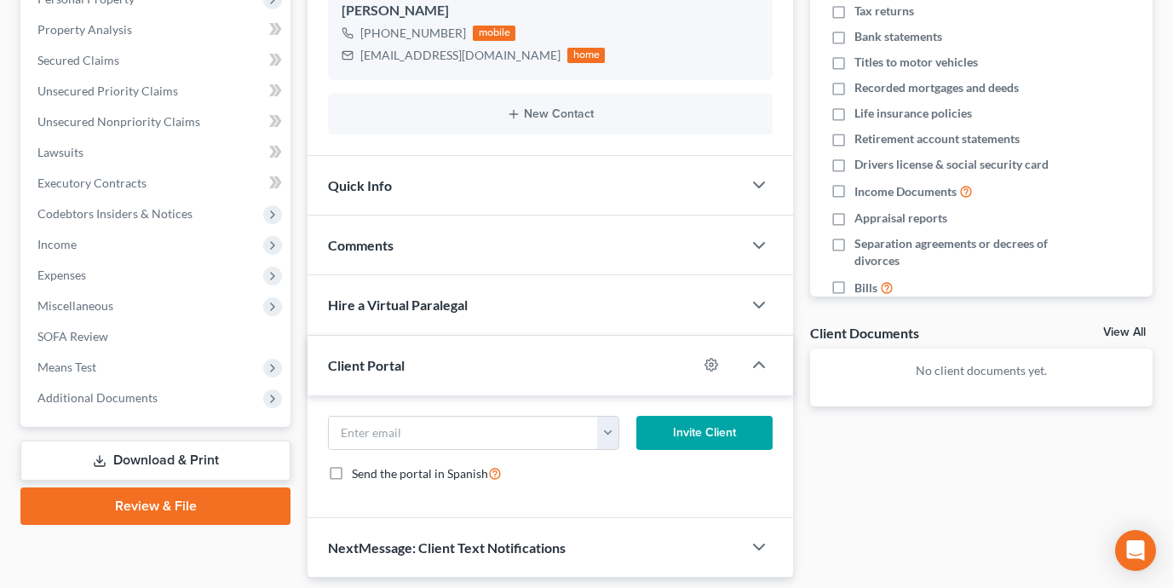
scroll to position [370, 0]
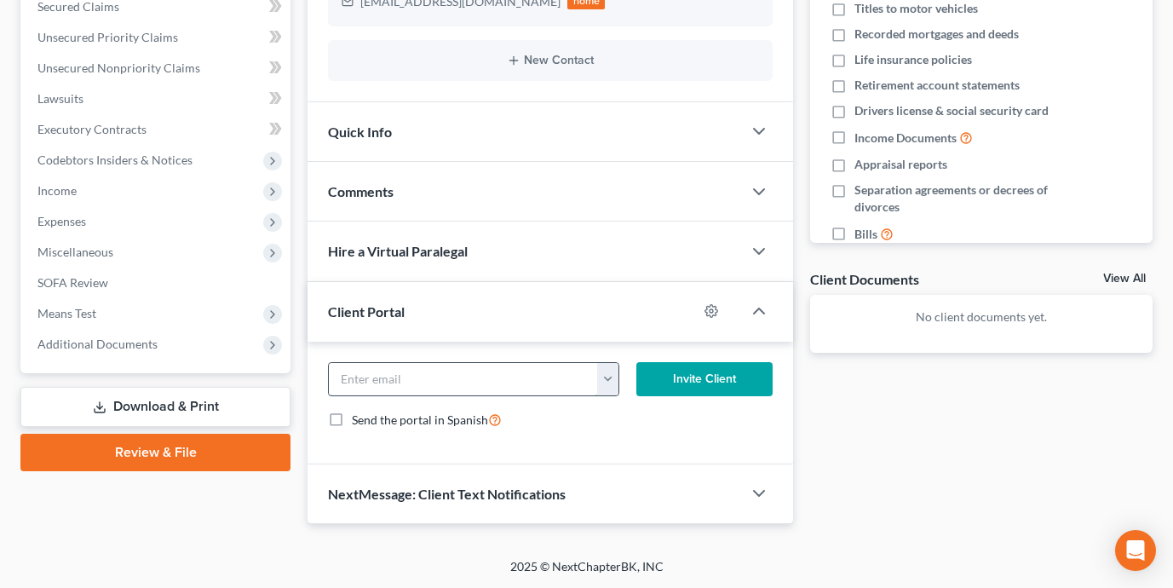
click at [493, 377] on input "email" at bounding box center [463, 379] width 269 height 32
paste input "katcoop32@gmail.com"
type input "katcoop32@gmail.com"
click at [738, 422] on div "Send the portal in Spanish" at bounding box center [550, 420] width 445 height 20
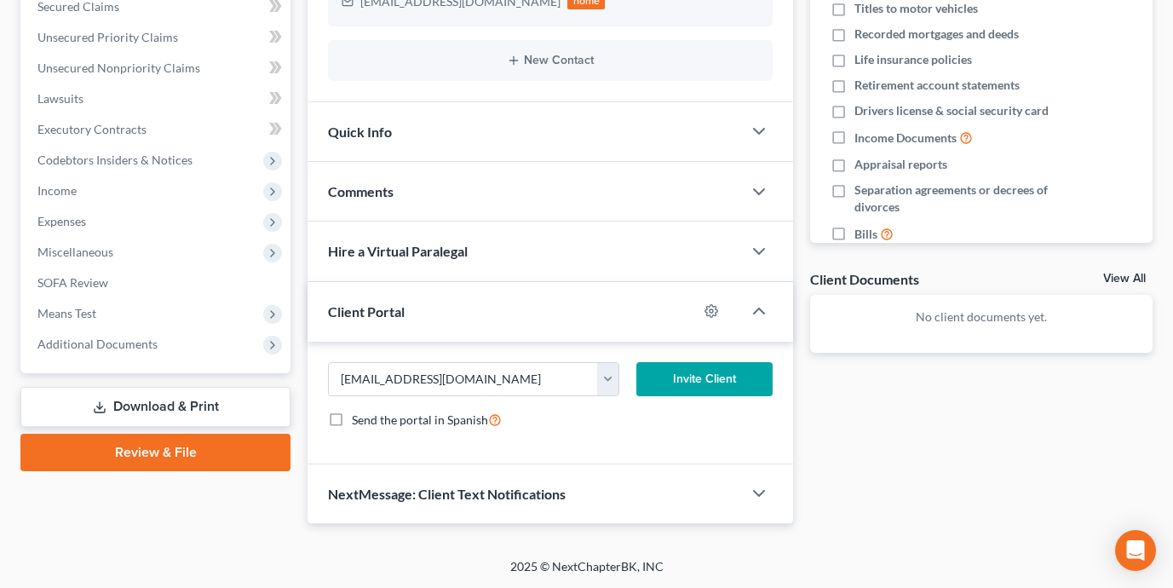
click at [726, 382] on button "Invite Client" at bounding box center [705, 379] width 137 height 34
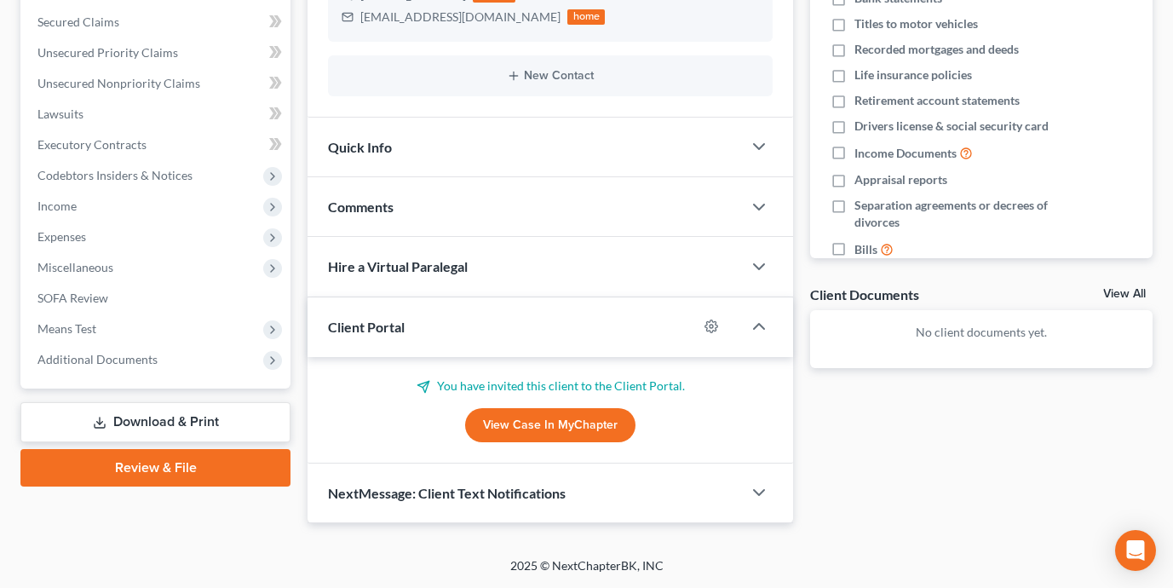
scroll to position [354, 0]
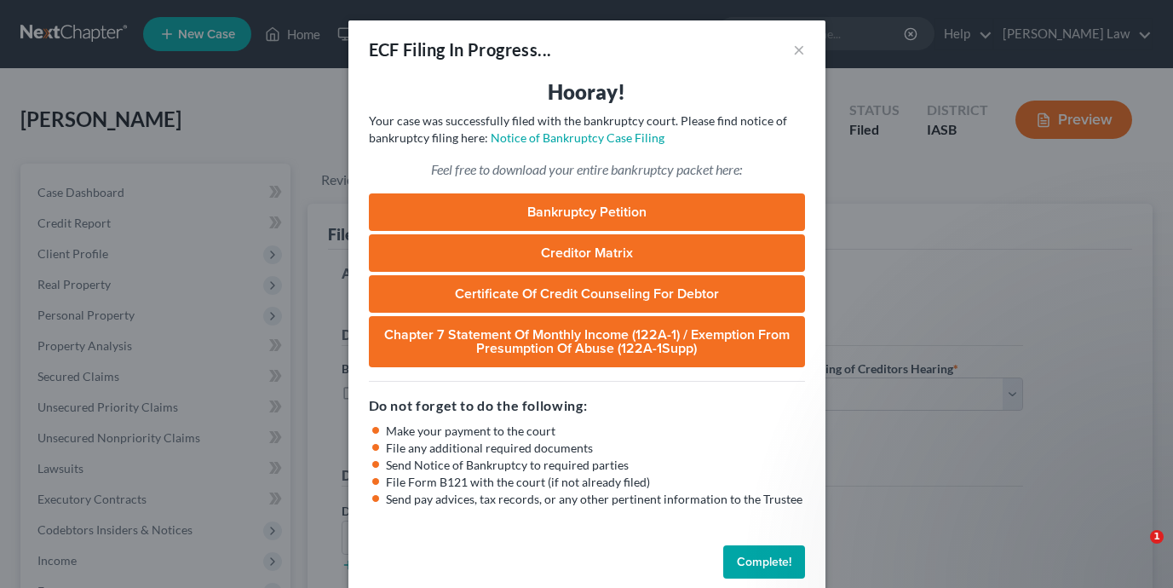
select select "0"
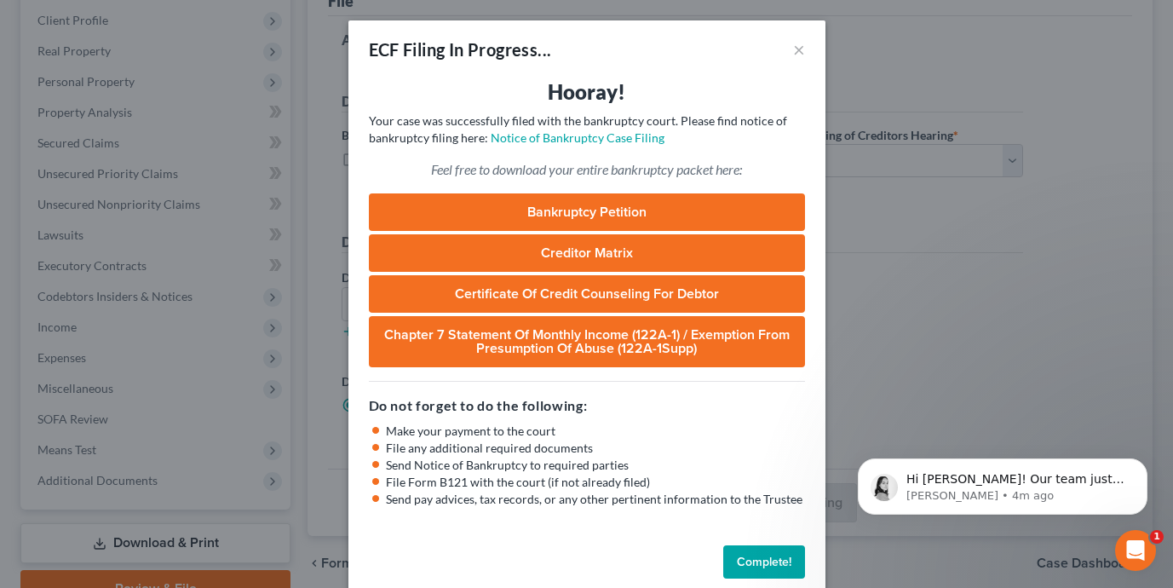
click at [773, 562] on button "Complete!" at bounding box center [765, 562] width 82 height 34
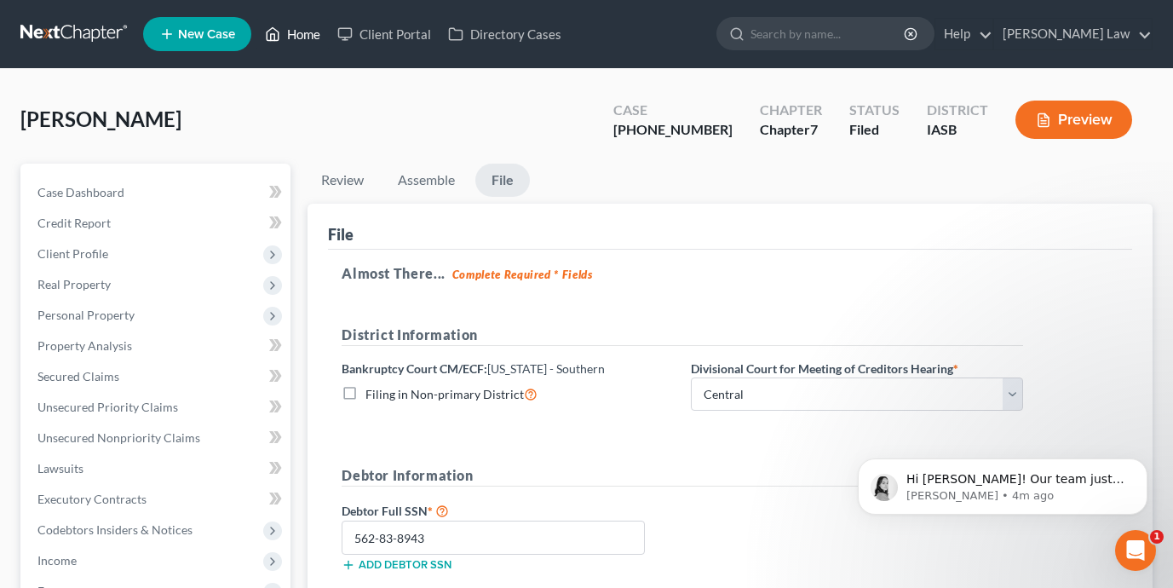
click at [309, 32] on link "Home" at bounding box center [293, 34] width 72 height 31
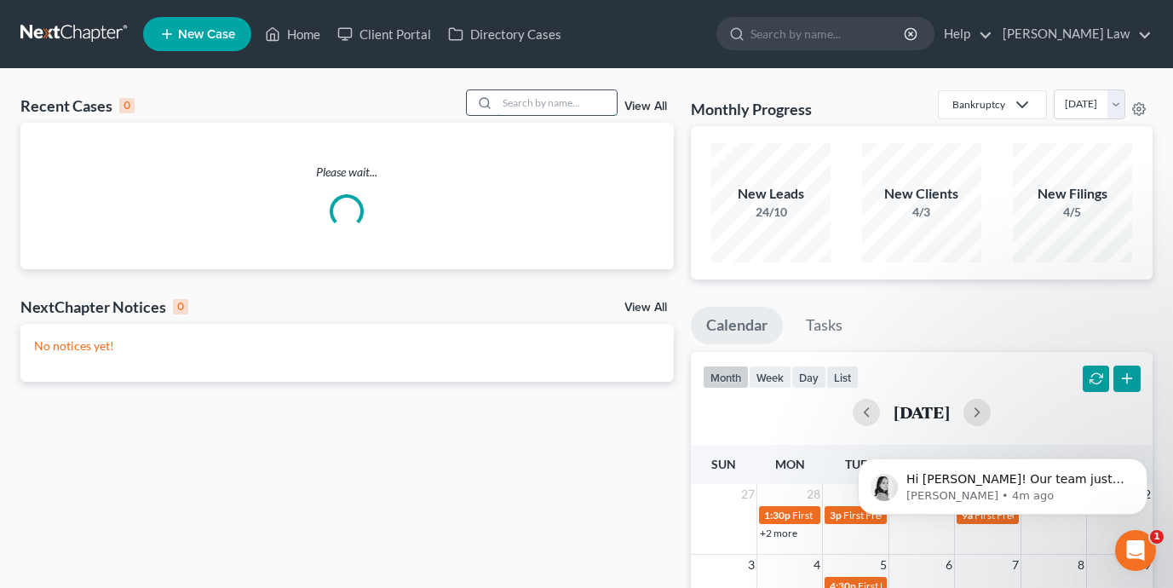
click at [570, 101] on input "search" at bounding box center [557, 102] width 119 height 25
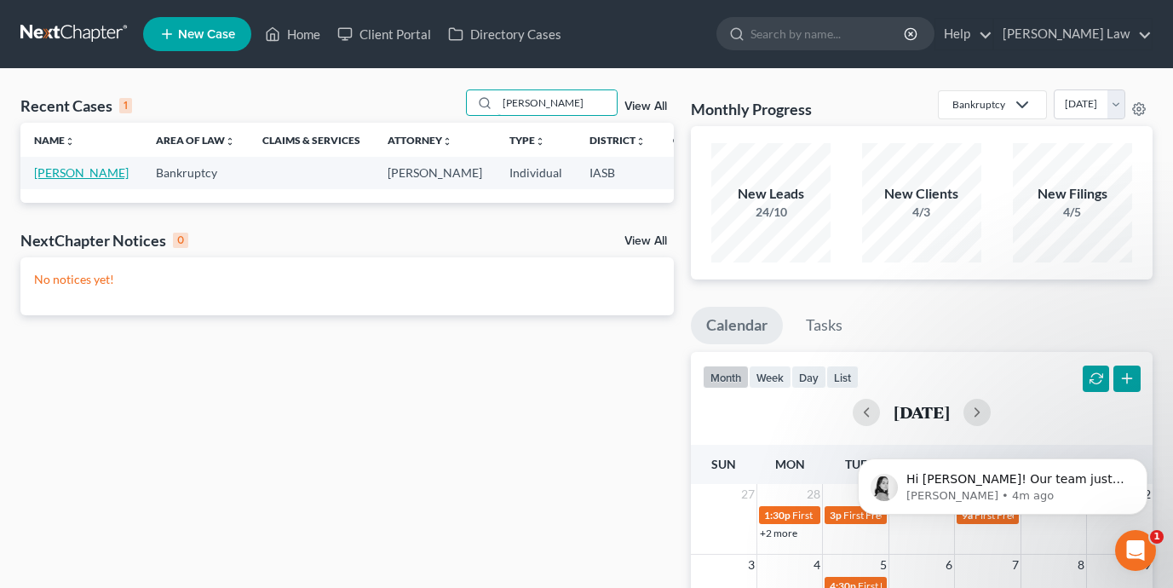
type input "amy neisen"
click at [43, 180] on link "[PERSON_NAME]" at bounding box center [81, 172] width 95 height 14
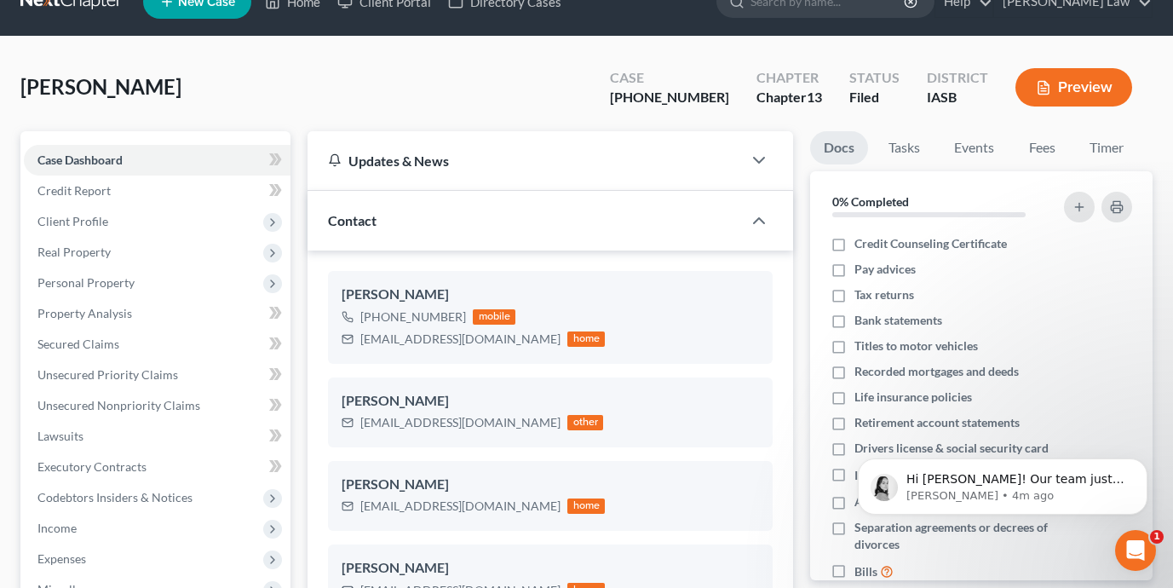
scroll to position [61, 0]
